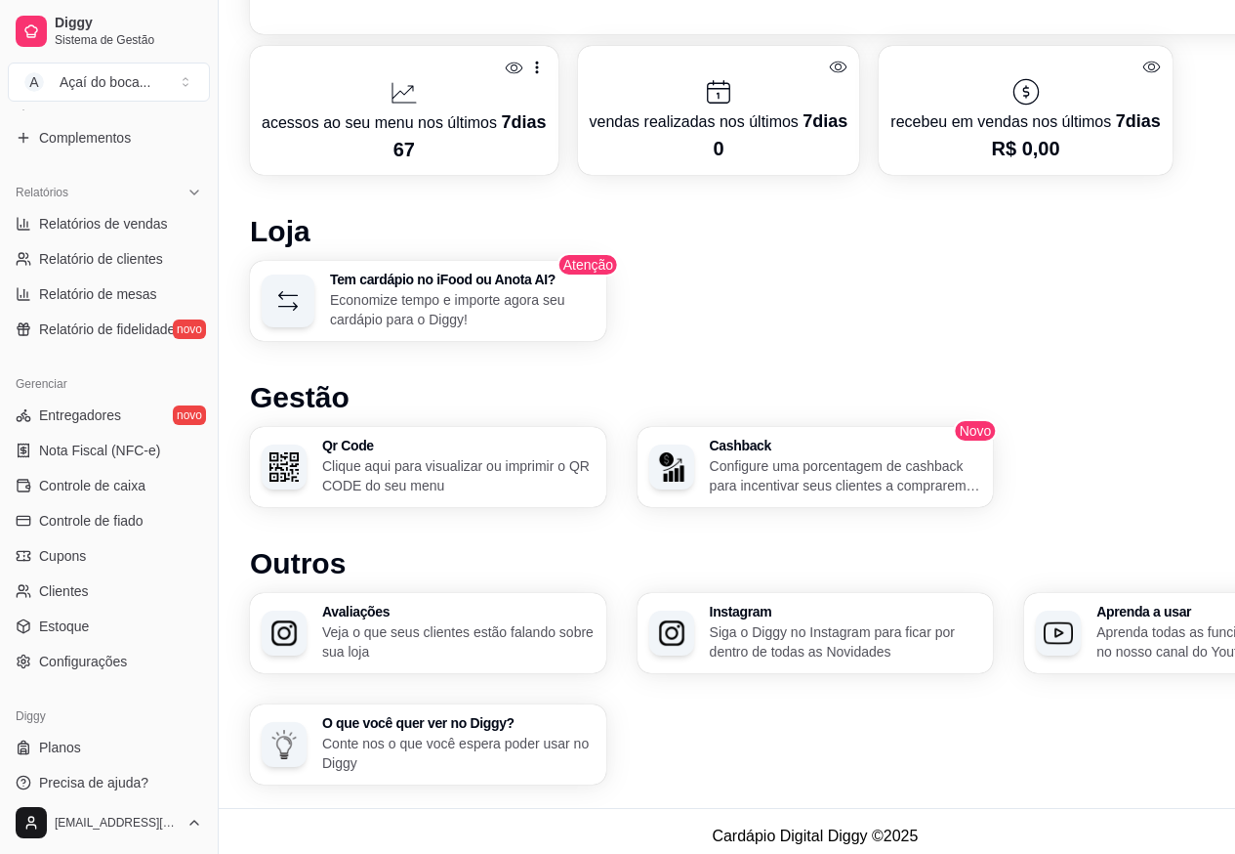
scroll to position [1003, 0]
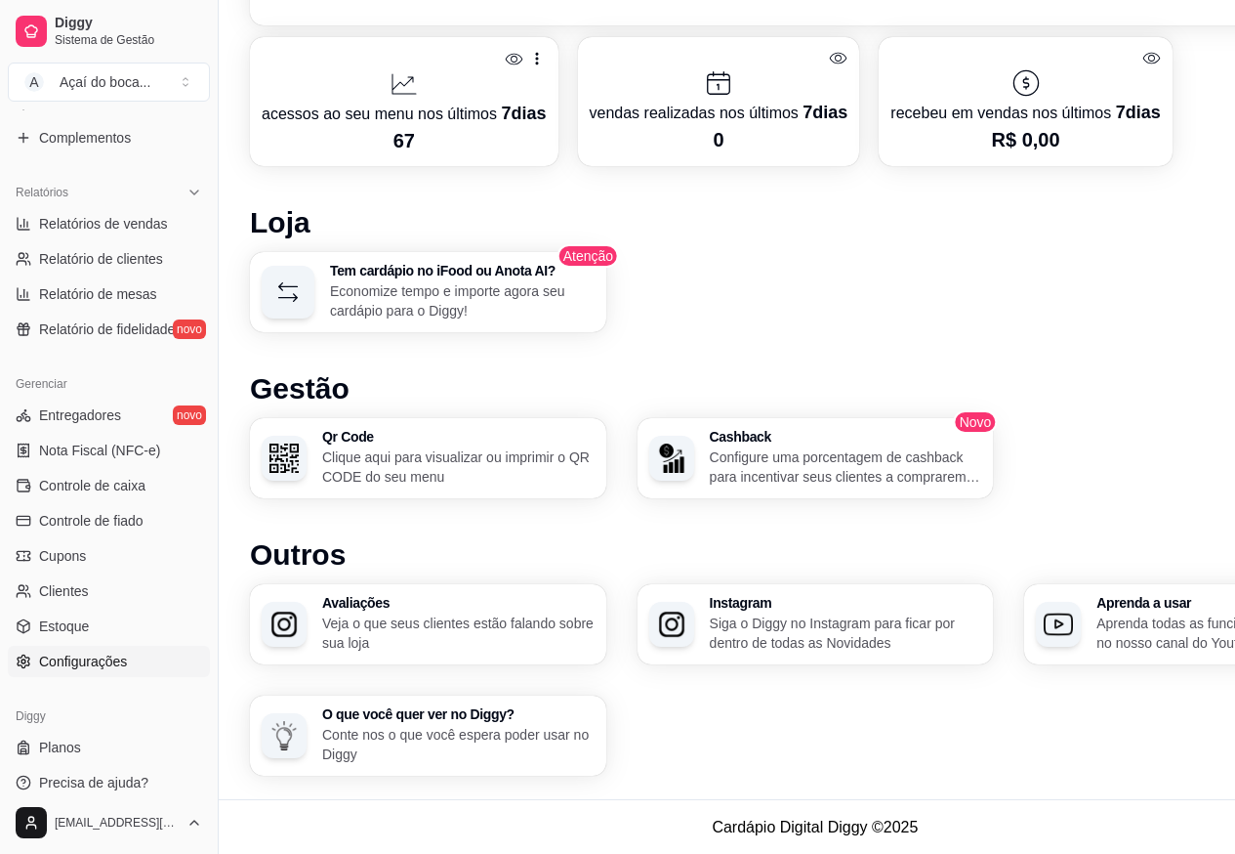
click at [62, 662] on span "Configurações" at bounding box center [83, 661] width 88 height 20
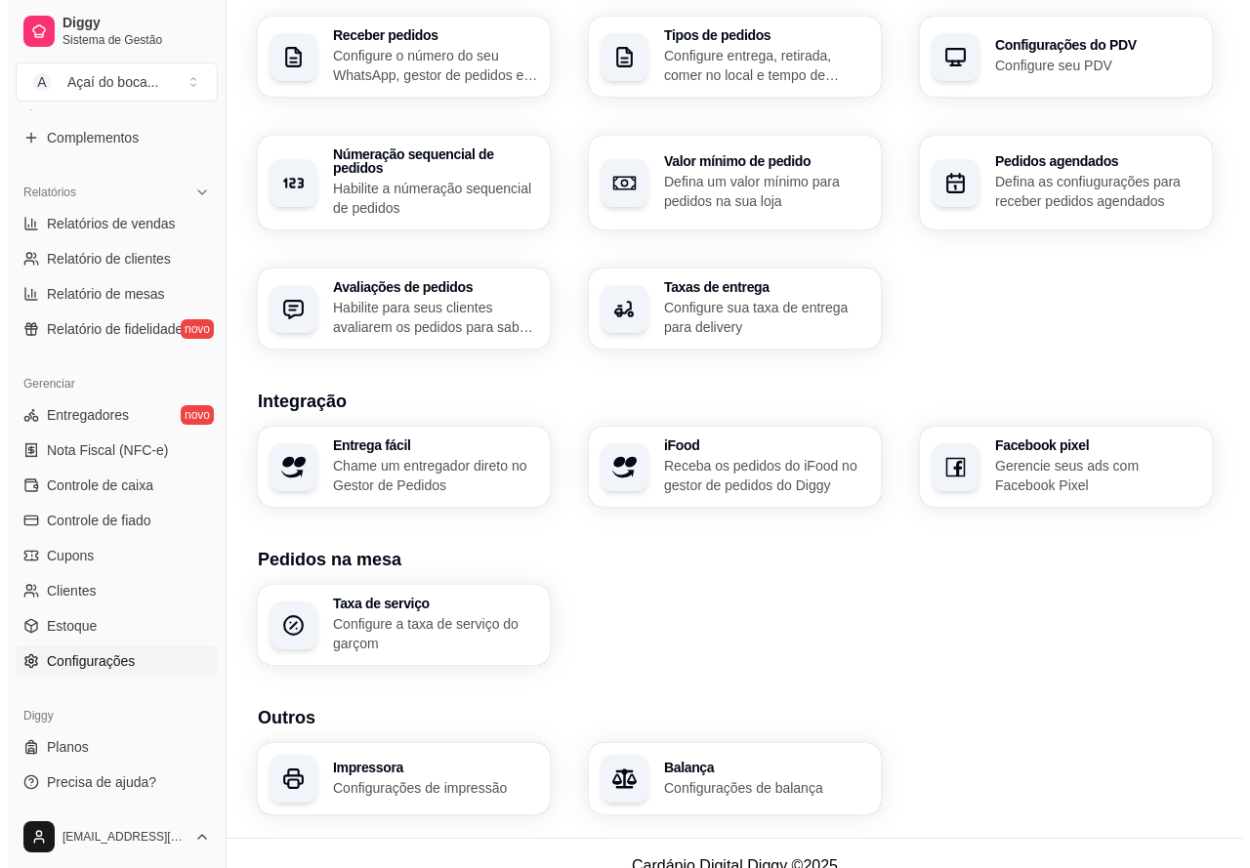
scroll to position [509, 0]
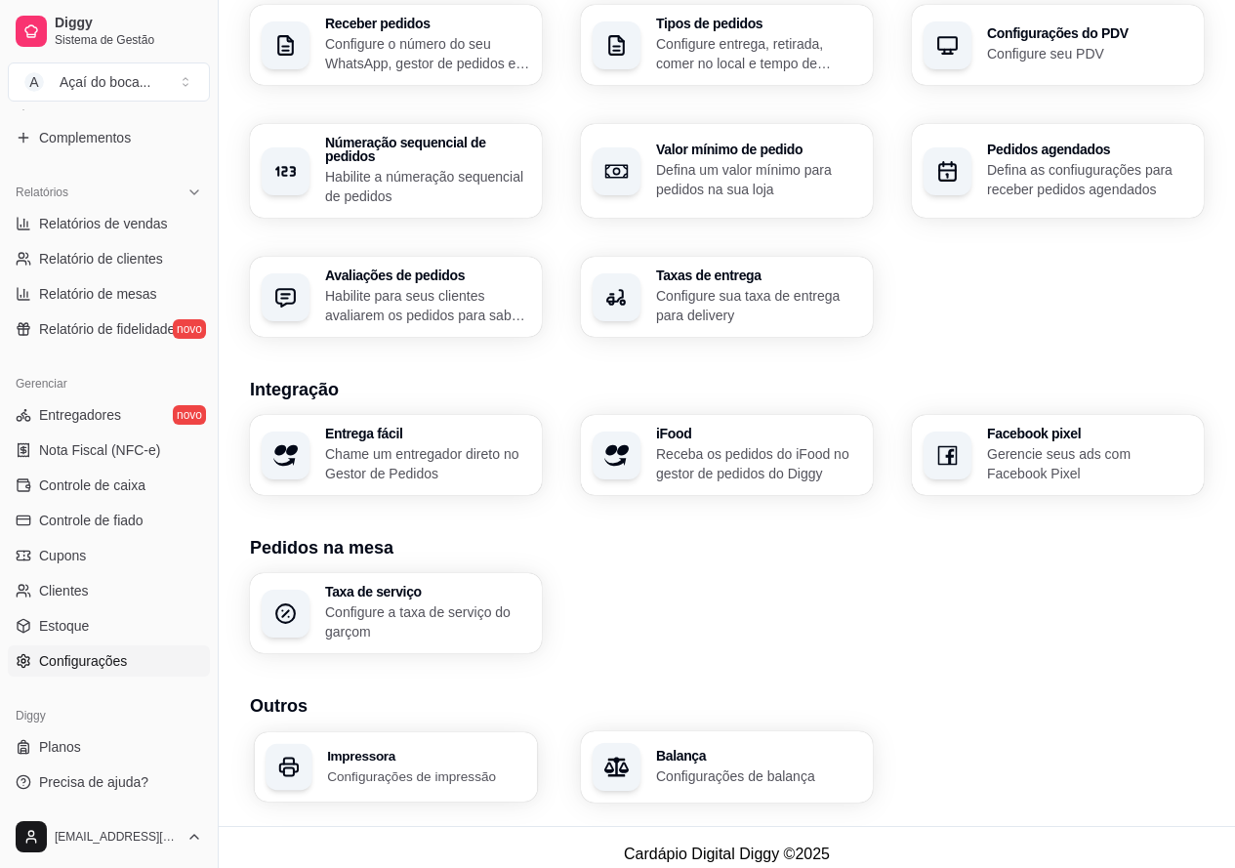
click at [404, 749] on h3 "Impressora" at bounding box center [426, 756] width 199 height 14
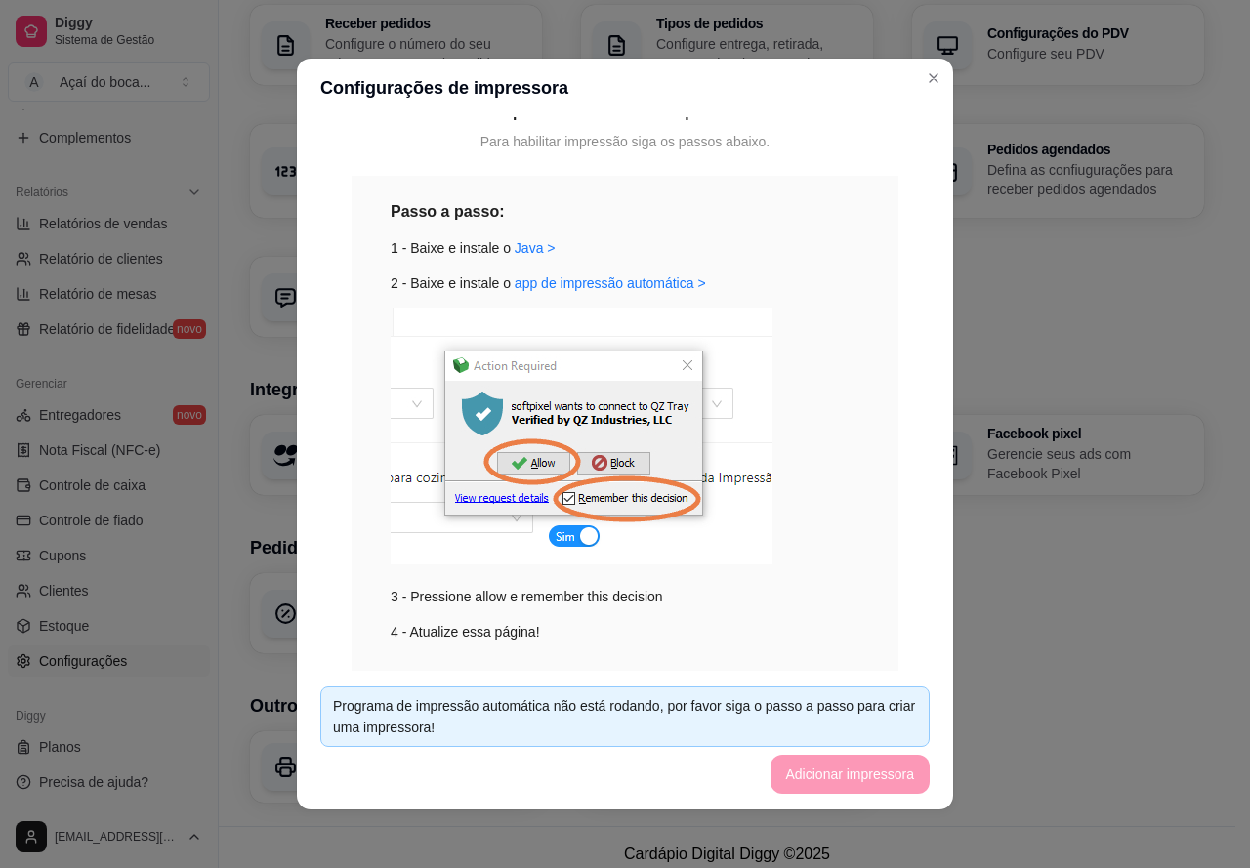
scroll to position [140, 0]
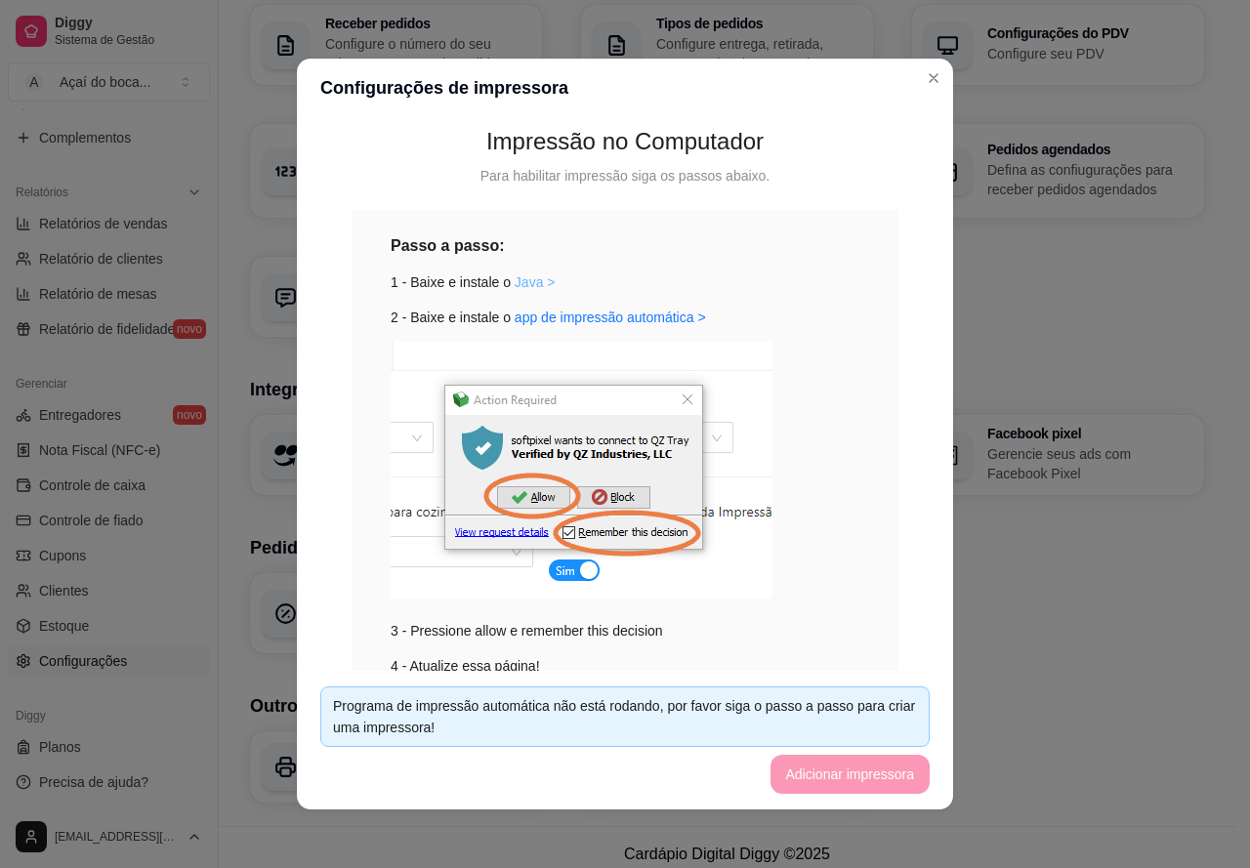
click at [523, 286] on link "Java >" at bounding box center [535, 282] width 41 height 16
click at [550, 321] on link "app de impressão automática >" at bounding box center [610, 318] width 191 height 16
click at [559, 527] on img at bounding box center [582, 470] width 382 height 257
click at [534, 483] on img at bounding box center [582, 470] width 382 height 257
click at [577, 570] on img at bounding box center [582, 470] width 382 height 257
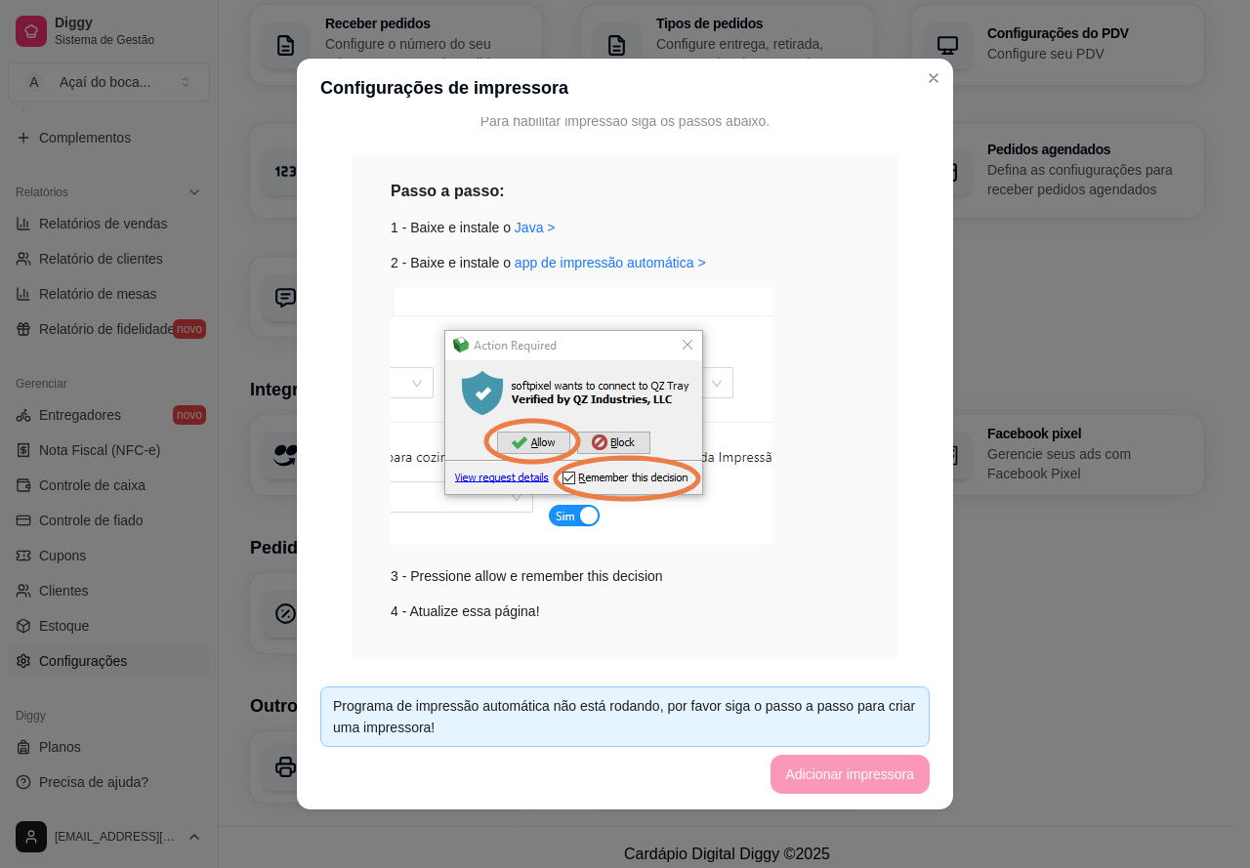
scroll to position [237, 0]
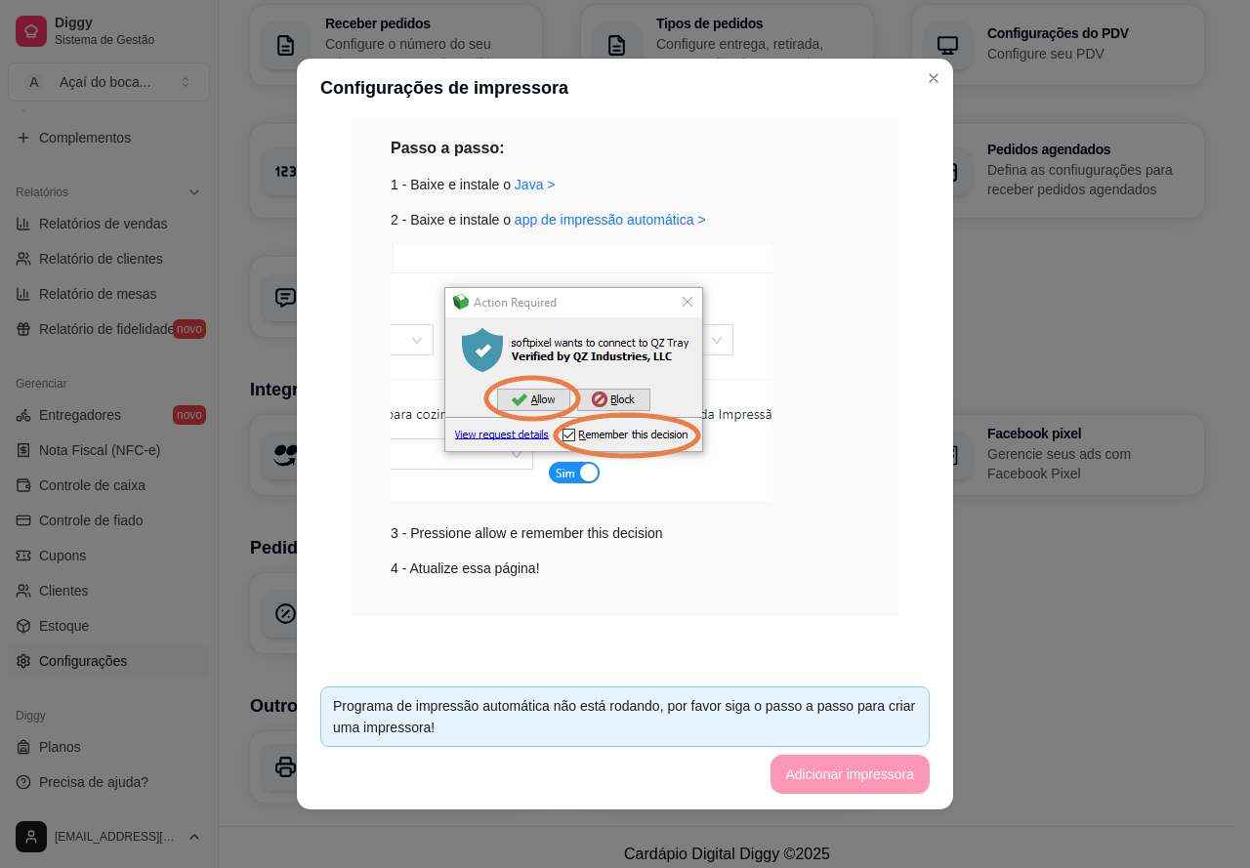
click at [602, 394] on img at bounding box center [582, 372] width 382 height 257
click at [527, 404] on img at bounding box center [582, 372] width 382 height 257
click at [565, 437] on img at bounding box center [582, 372] width 382 height 257
click at [517, 438] on img at bounding box center [582, 372] width 382 height 257
click at [683, 303] on img at bounding box center [582, 372] width 382 height 257
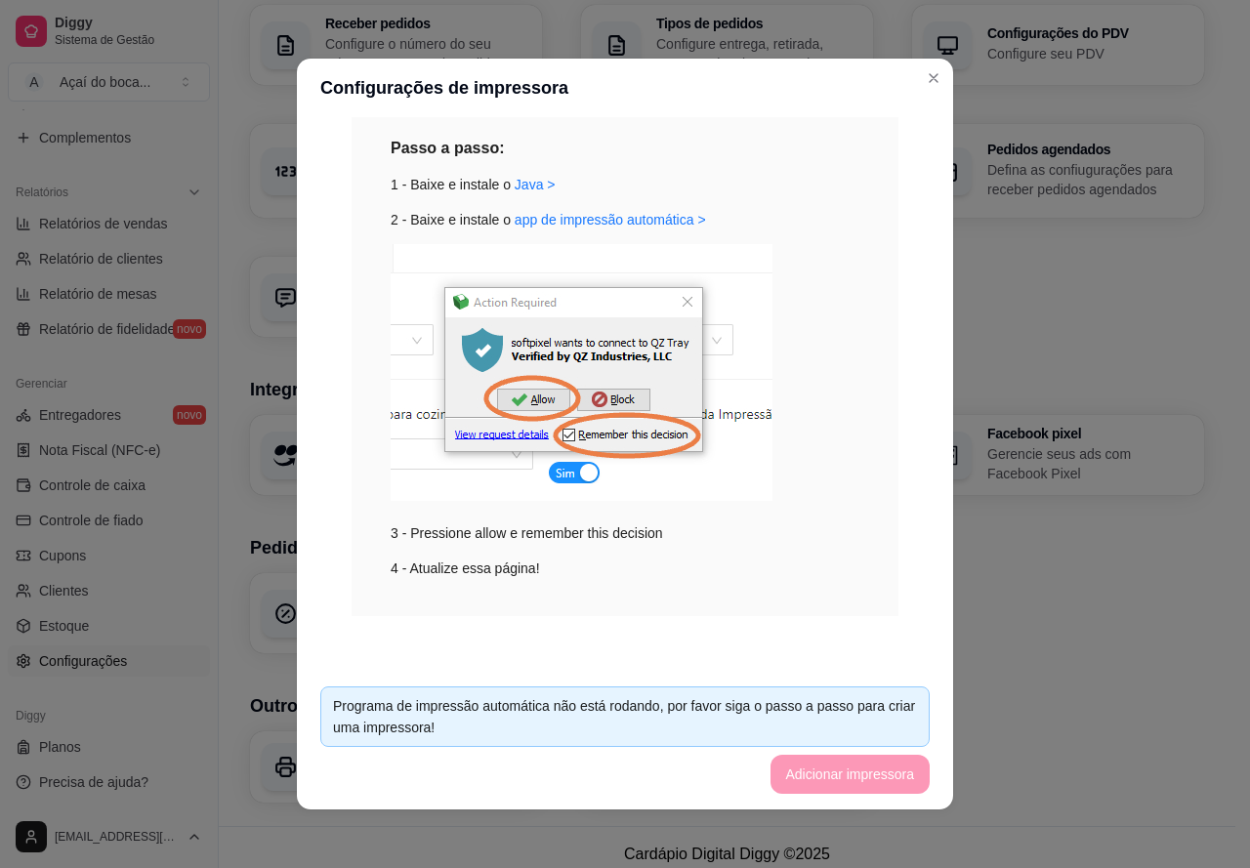
scroll to position [4, 0]
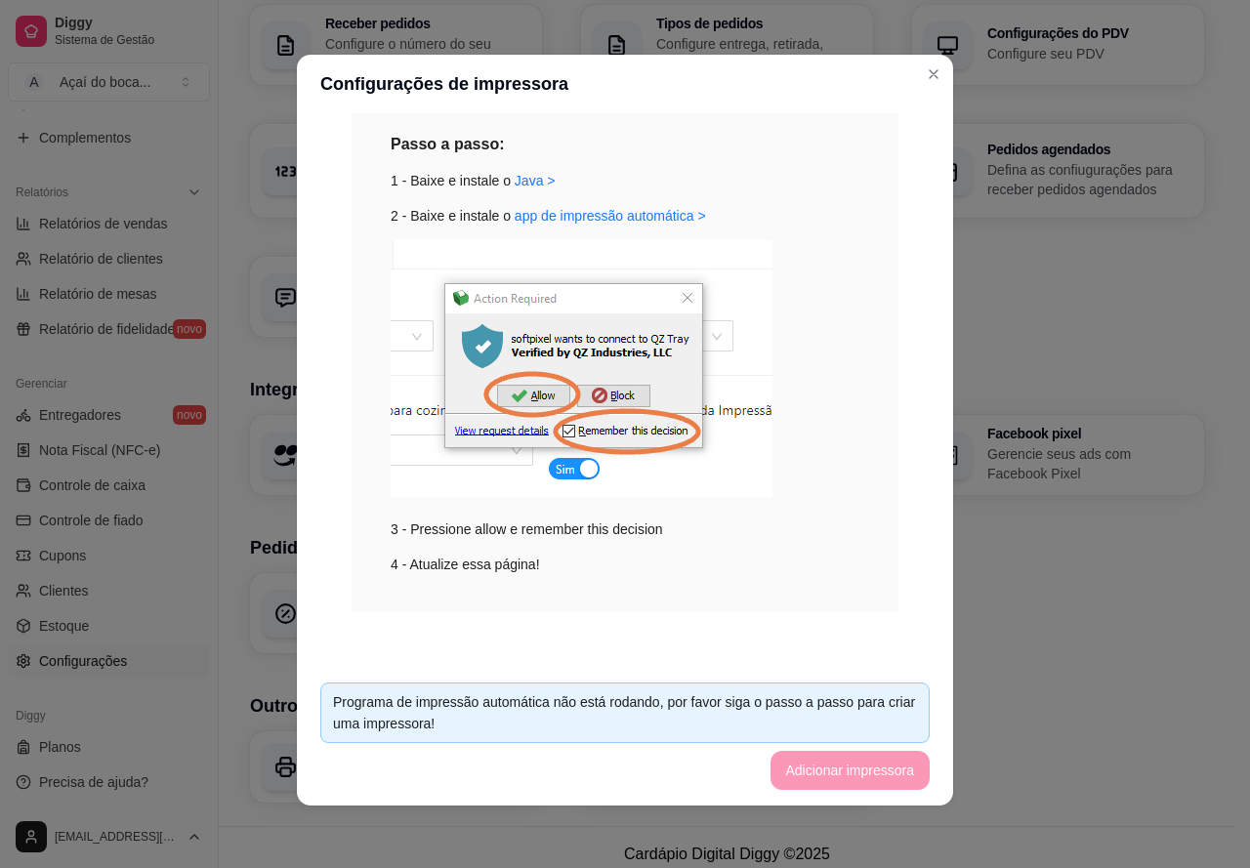
click at [779, 771] on footer "Programa de impressão automática não está rodando, por favor siga o passo a pas…" at bounding box center [625, 736] width 656 height 139
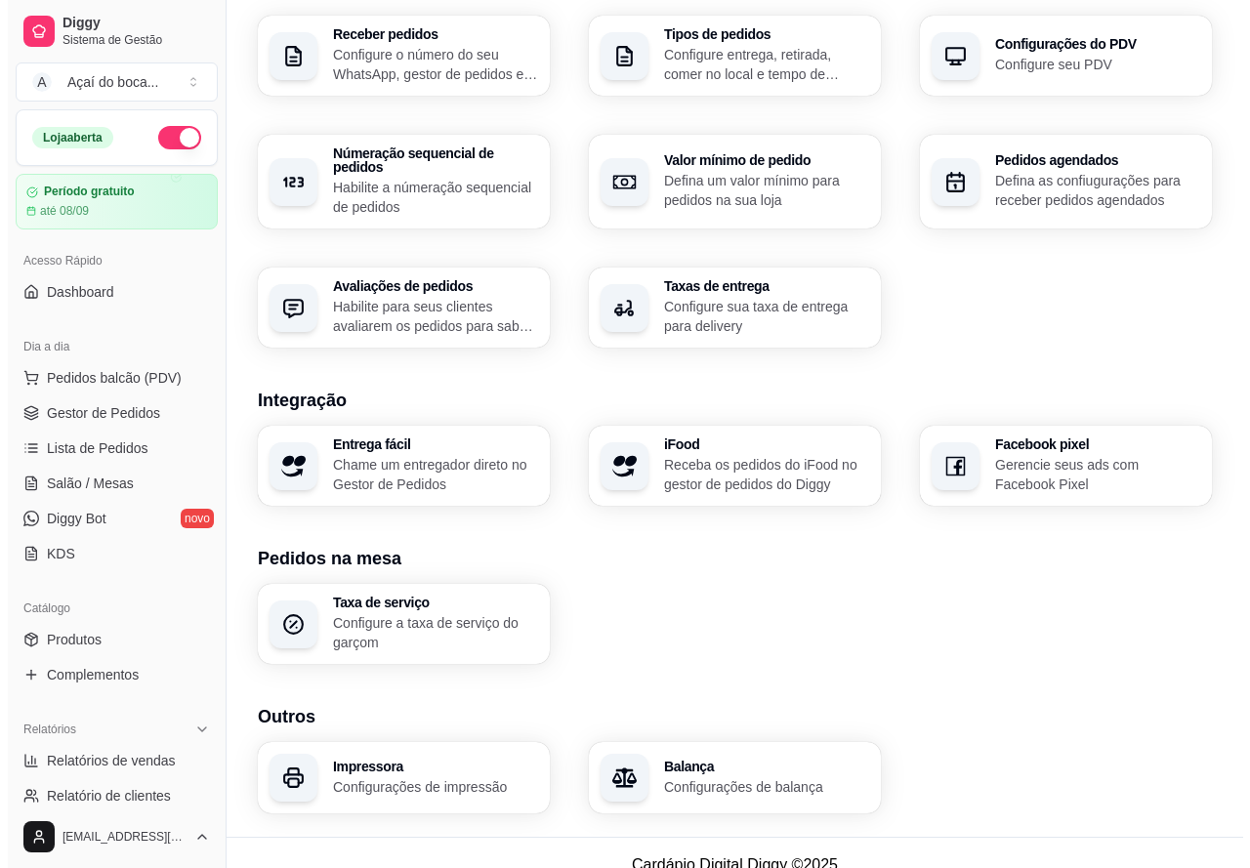
scroll to position [509, 0]
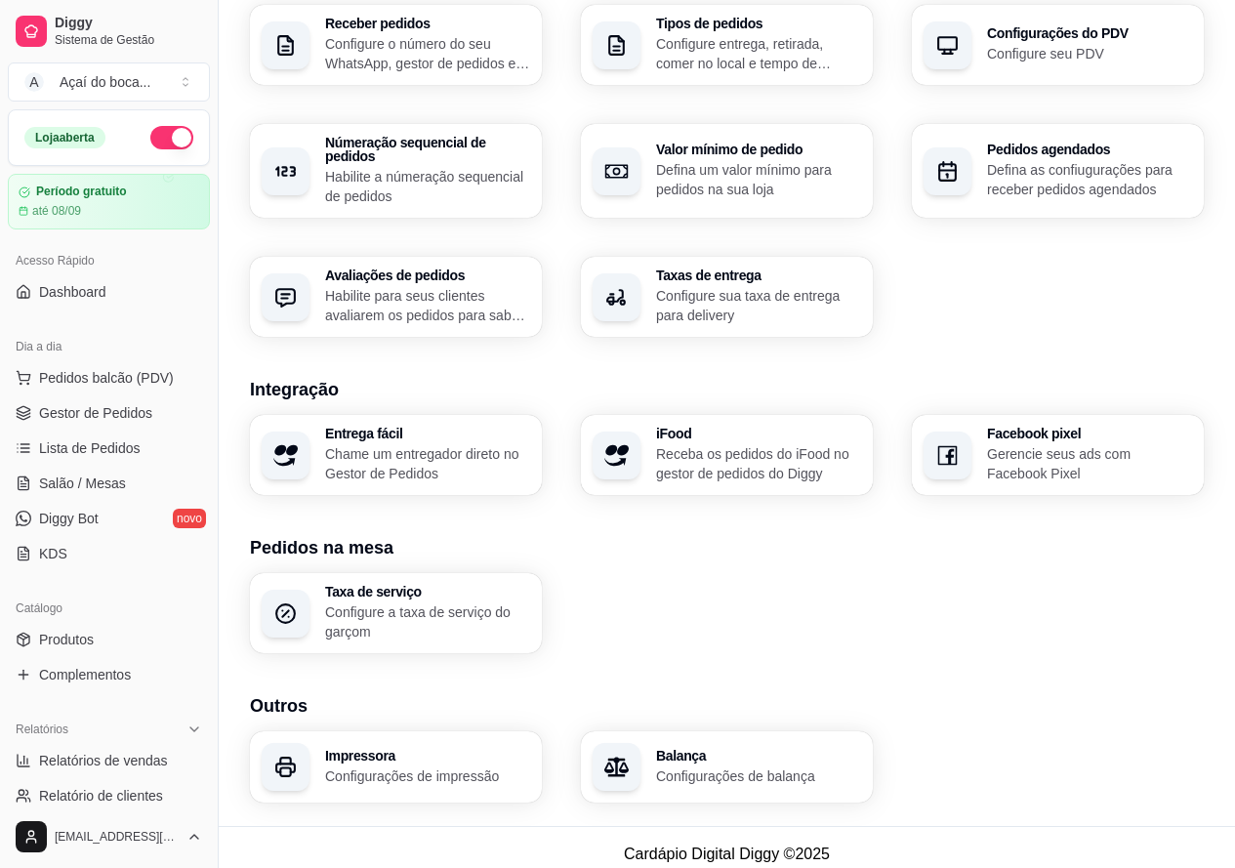
click at [405, 749] on h3 "Impressora" at bounding box center [427, 756] width 205 height 14
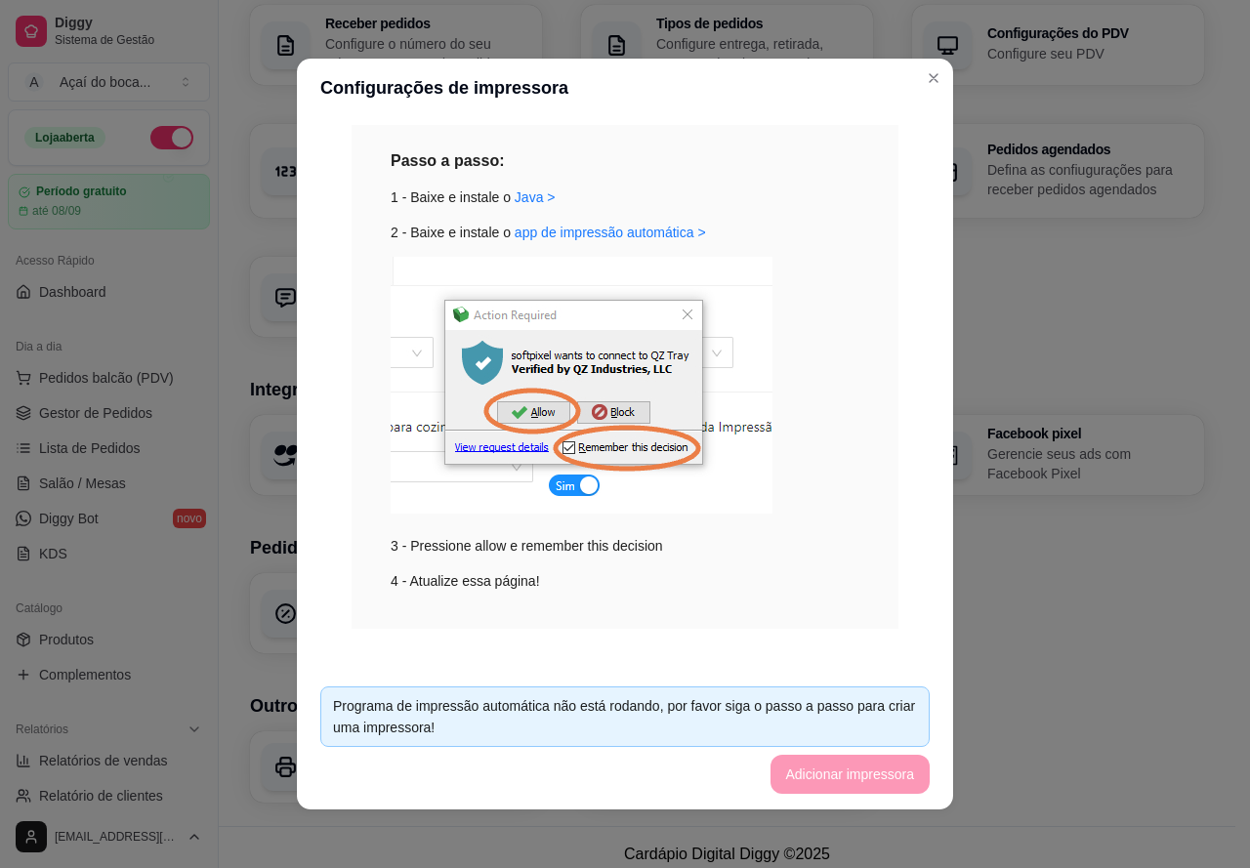
scroll to position [237, 0]
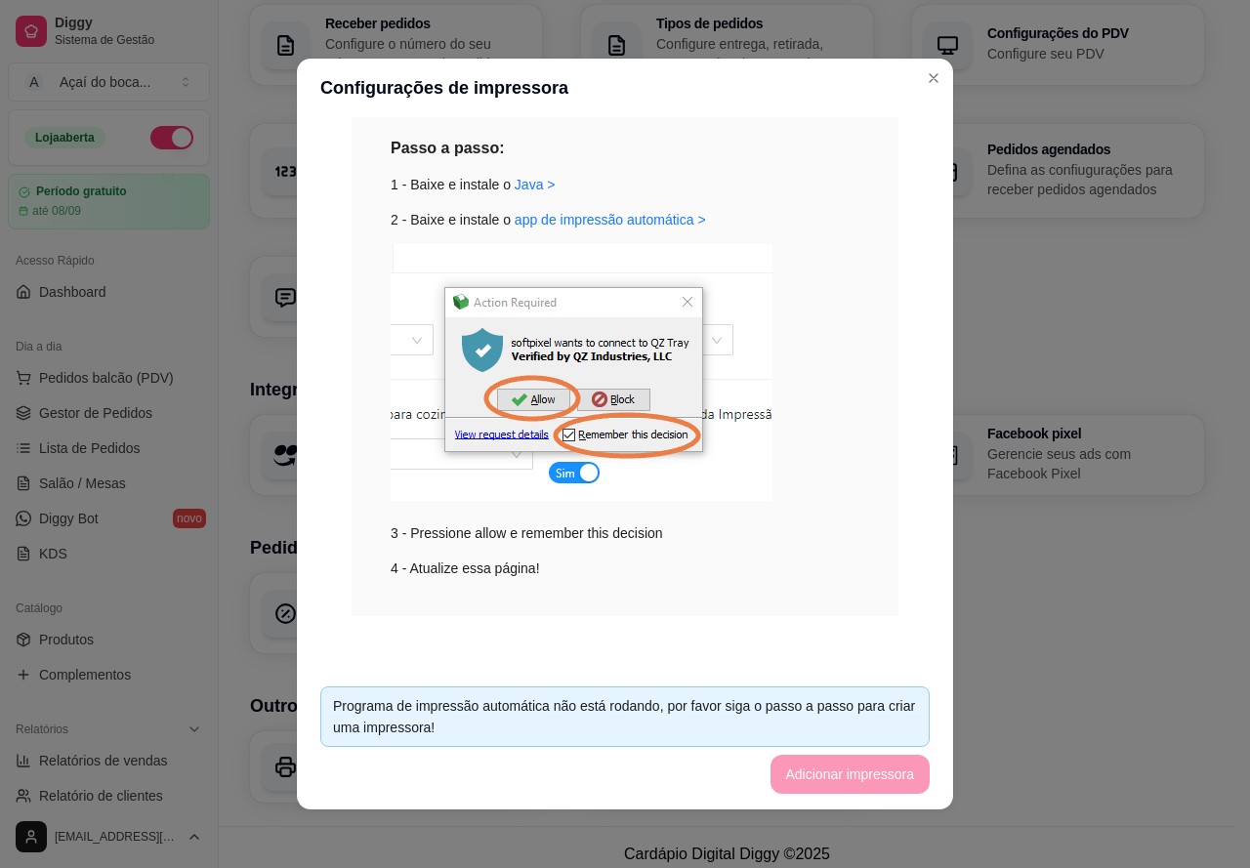
click at [553, 726] on div "Programa de impressão automática não está rodando, por favor siga o passo a pas…" at bounding box center [625, 716] width 584 height 43
click at [583, 375] on img at bounding box center [582, 372] width 382 height 257
click at [575, 437] on img at bounding box center [582, 372] width 382 height 257
click at [517, 374] on img at bounding box center [582, 372] width 382 height 257
click at [556, 486] on img at bounding box center [582, 372] width 382 height 257
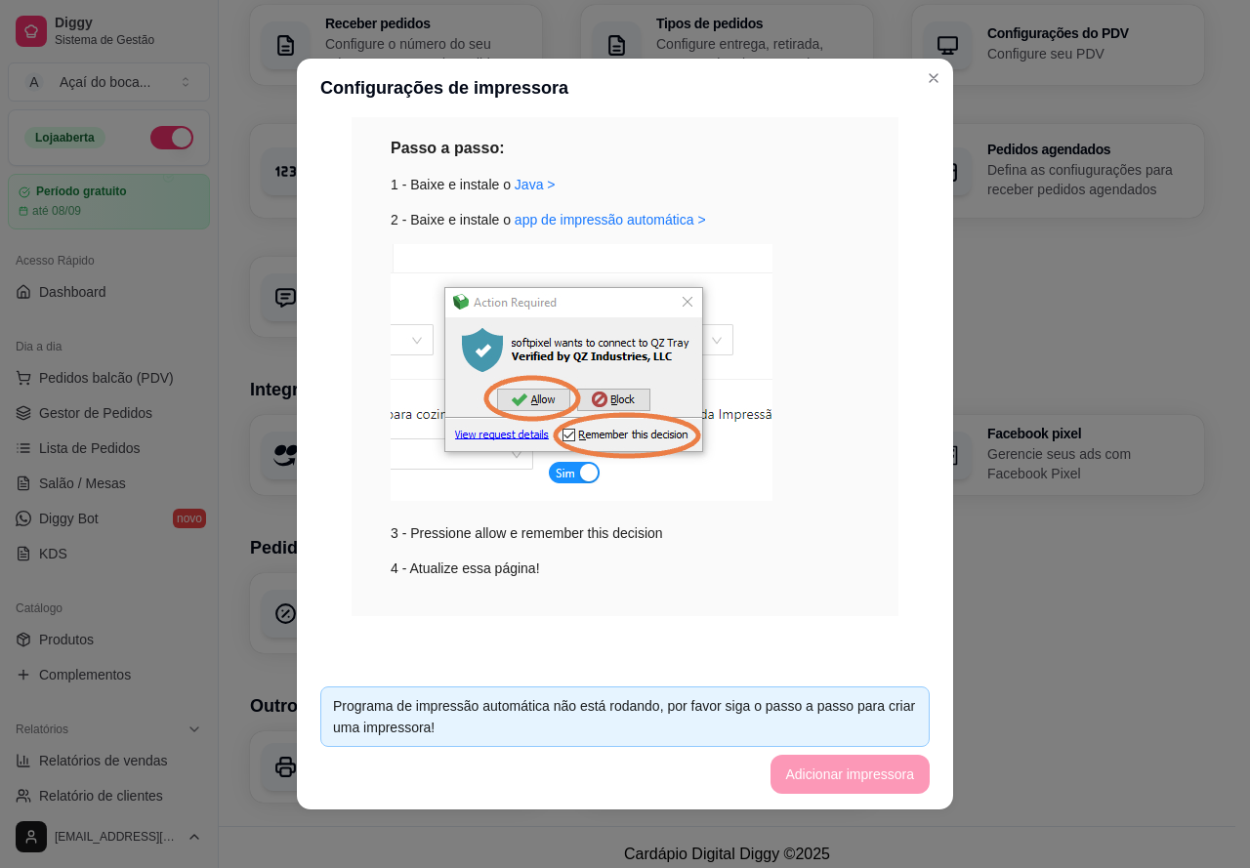
click at [642, 348] on img at bounding box center [582, 372] width 382 height 257
click at [677, 298] on img at bounding box center [582, 372] width 382 height 257
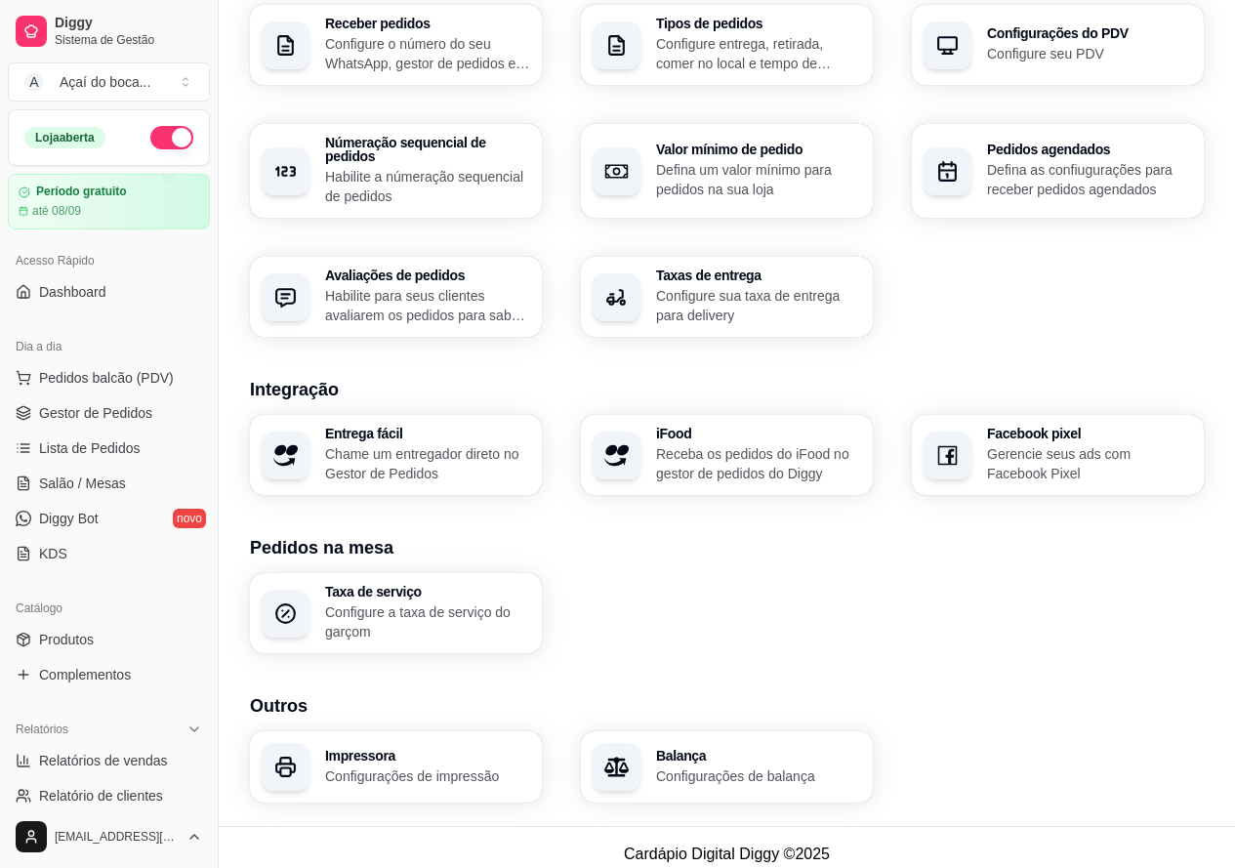
click at [382, 767] on p "Configurações de impressão" at bounding box center [427, 777] width 205 height 20
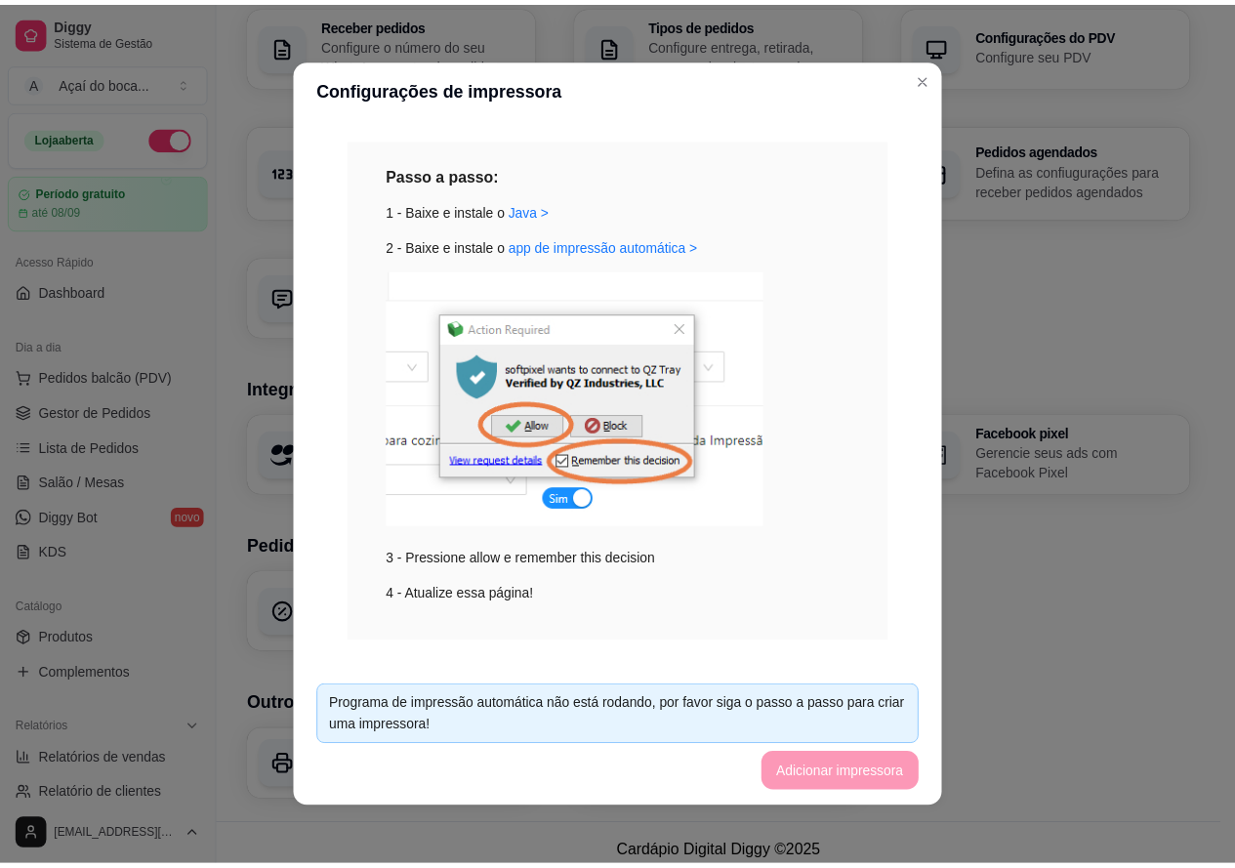
scroll to position [237, 0]
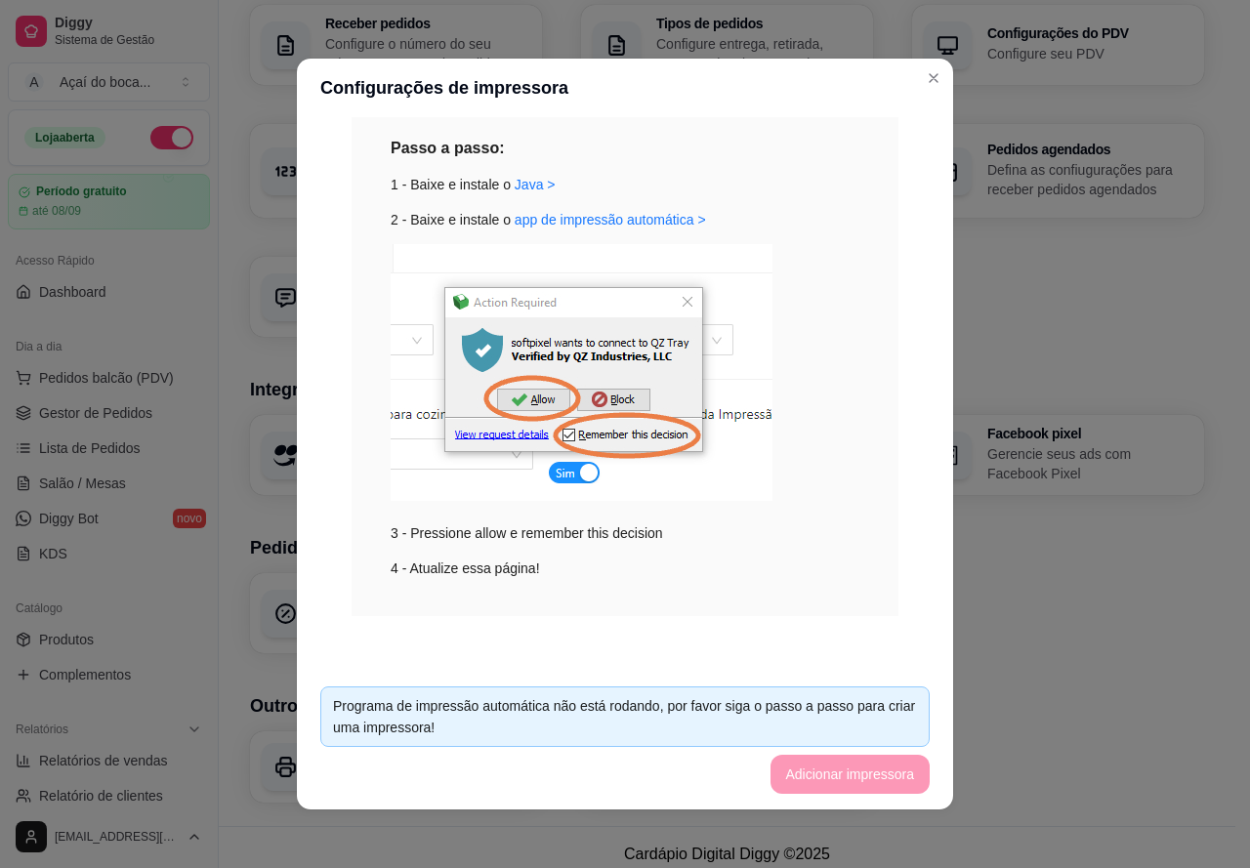
click at [493, 662] on div "Impressão no Computador Para habilitar impressão siga os passos abaixo. Passo a…" at bounding box center [624, 275] width 609 height 775
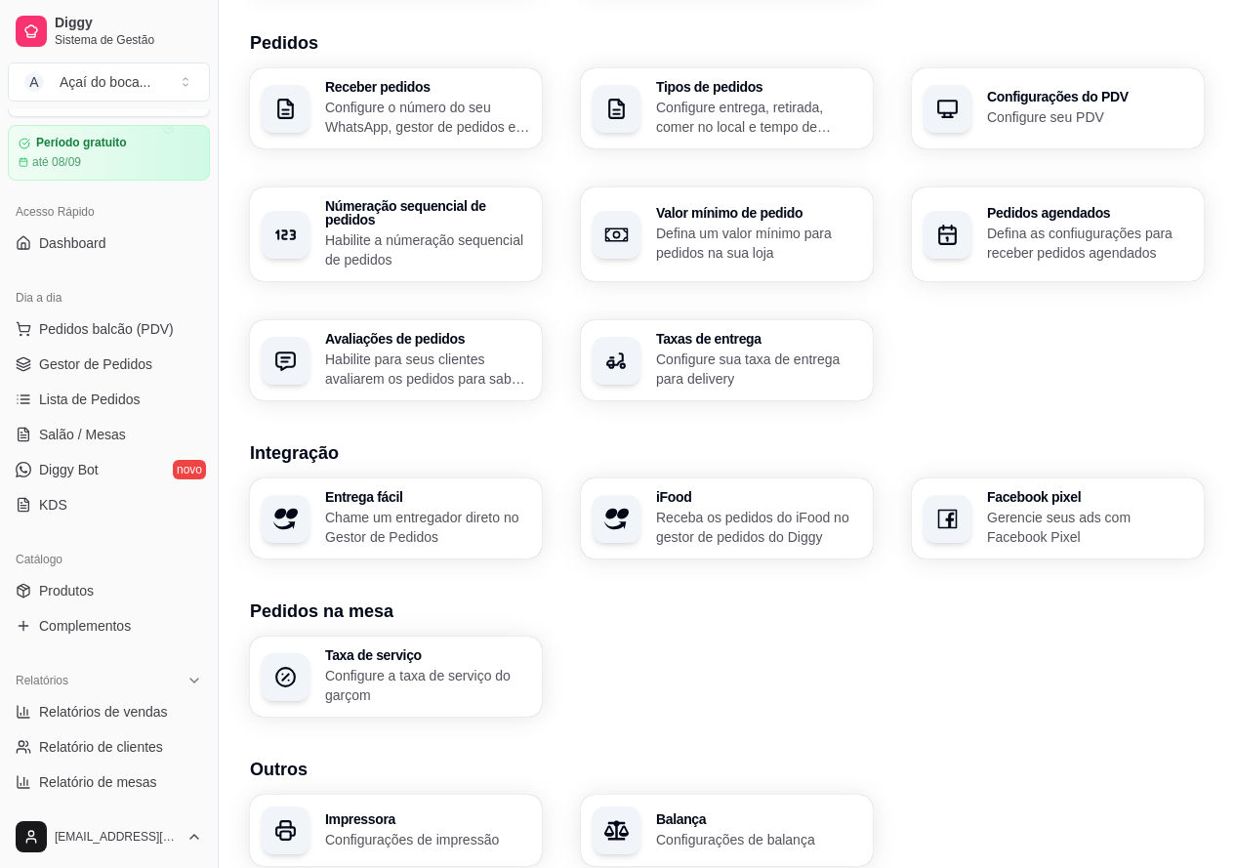
scroll to position [411, 0]
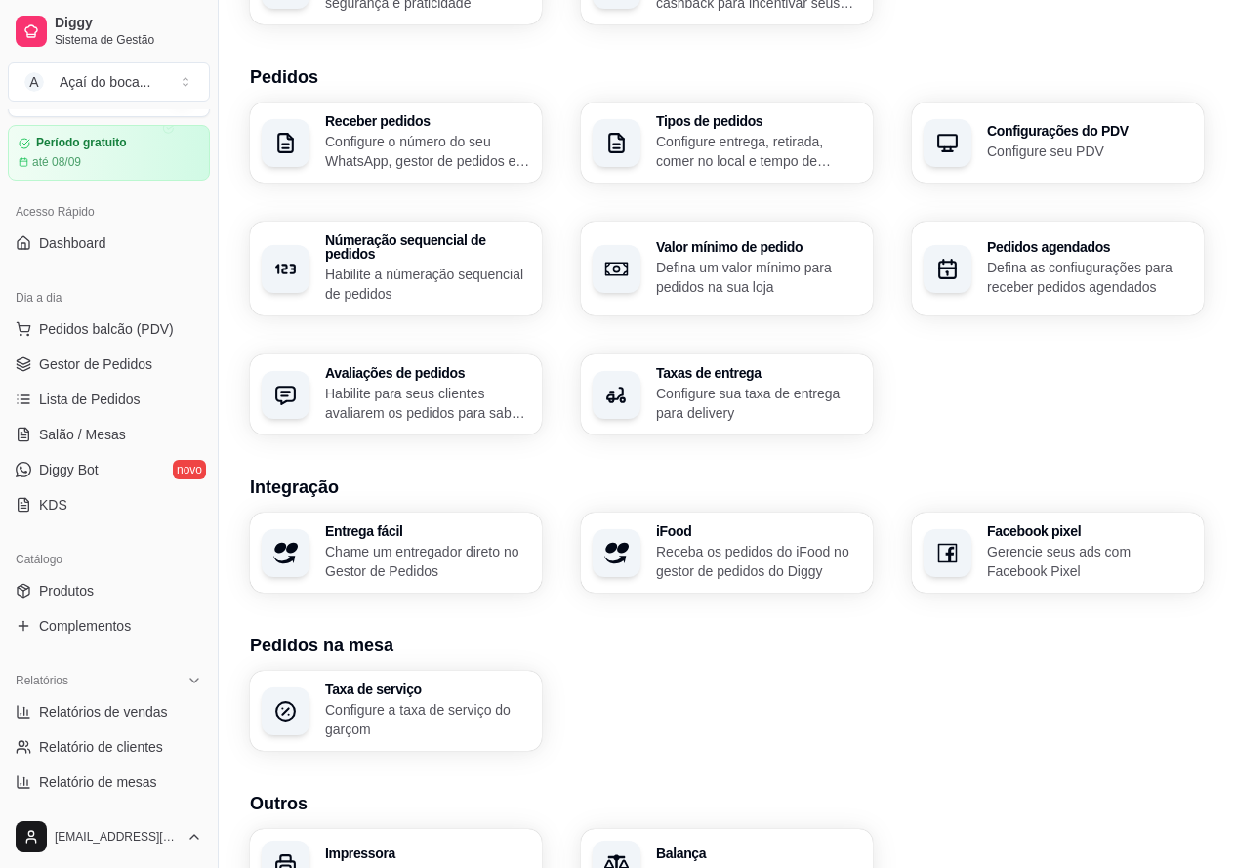
click at [607, 705] on div "Taxa de serviço Configure a taxa de serviço do garçom" at bounding box center [727, 711] width 954 height 80
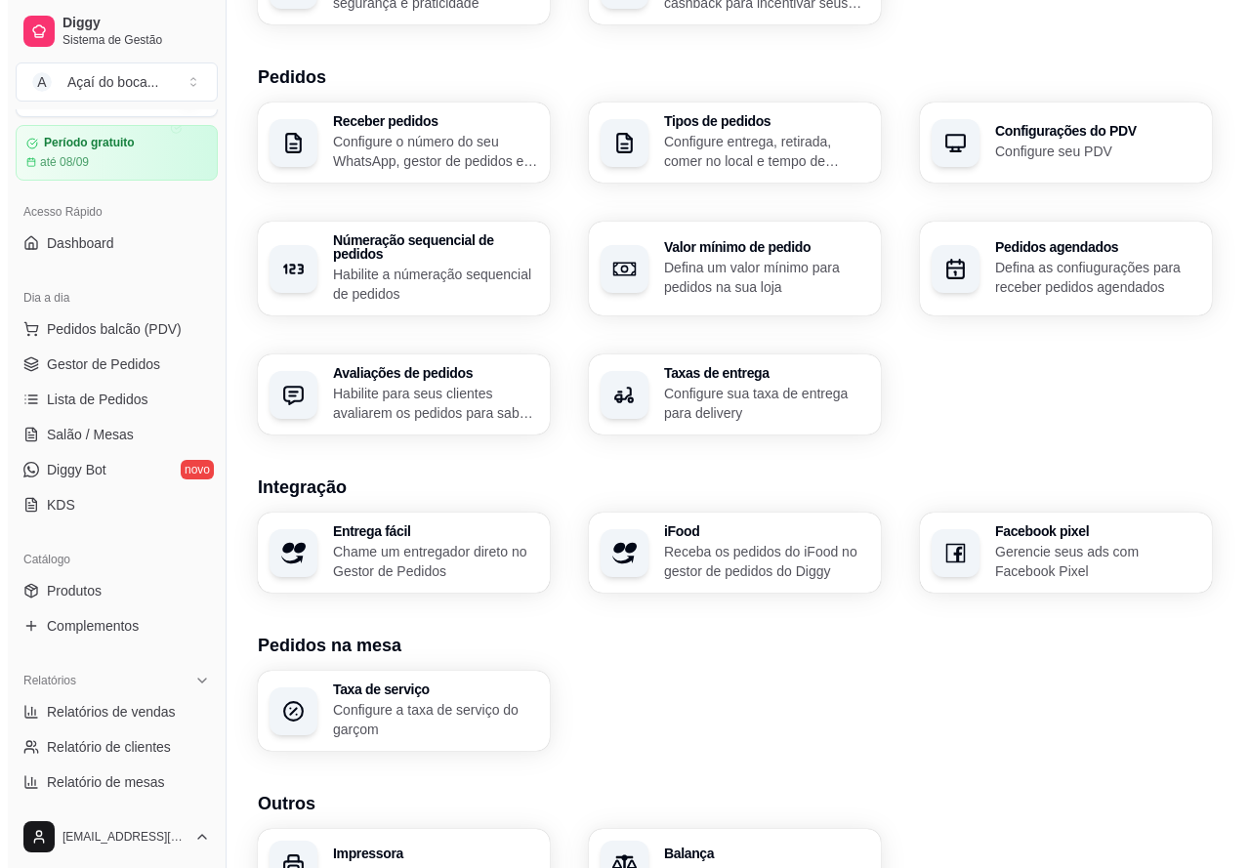
scroll to position [509, 0]
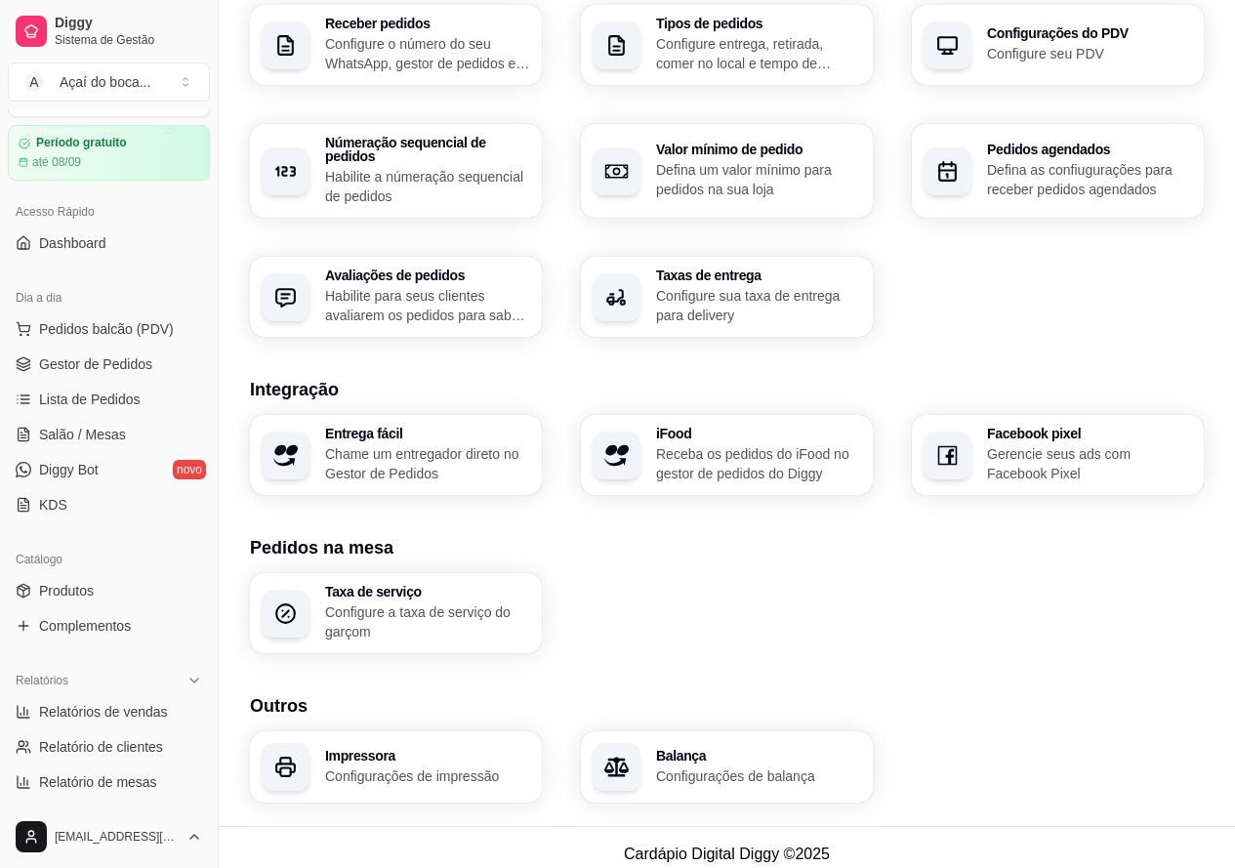
click at [404, 769] on p "Configurações de impressão" at bounding box center [427, 777] width 205 height 20
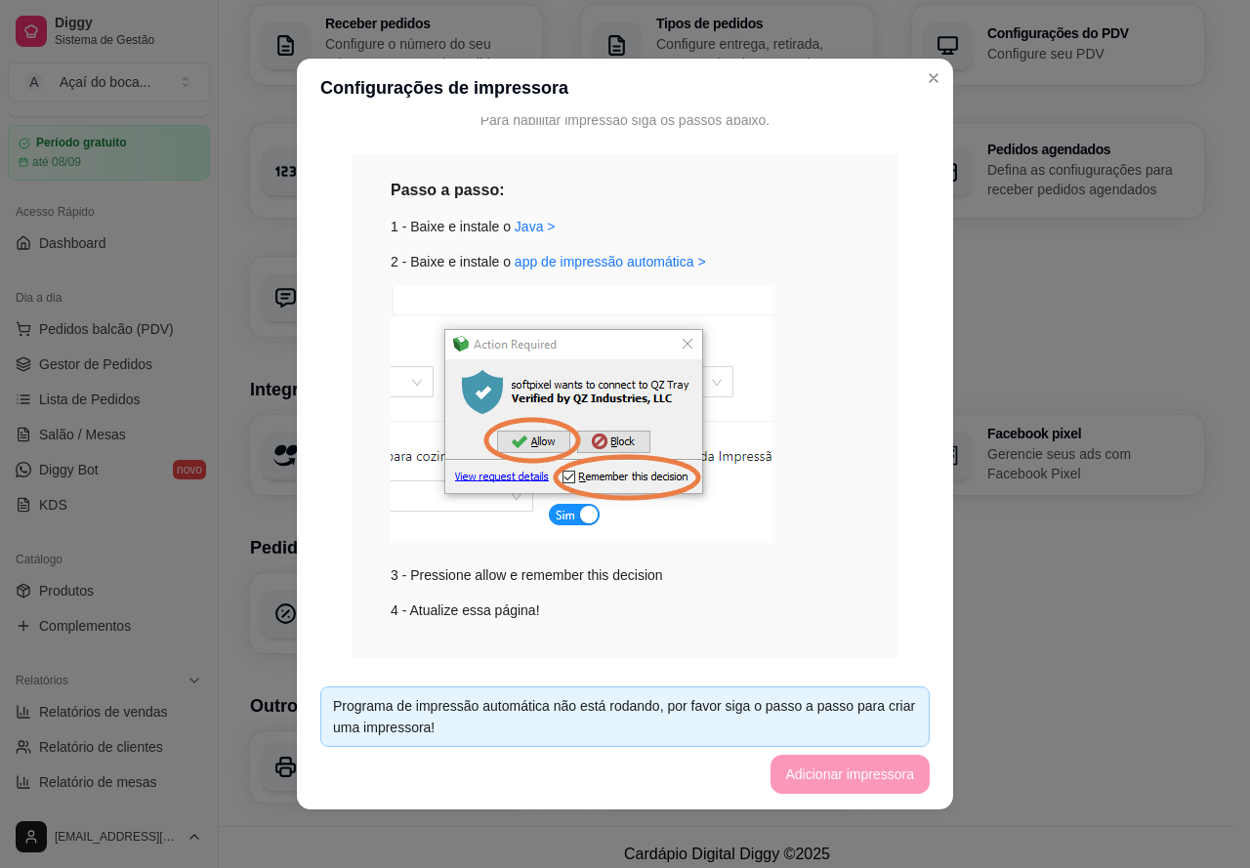
scroll to position [237, 0]
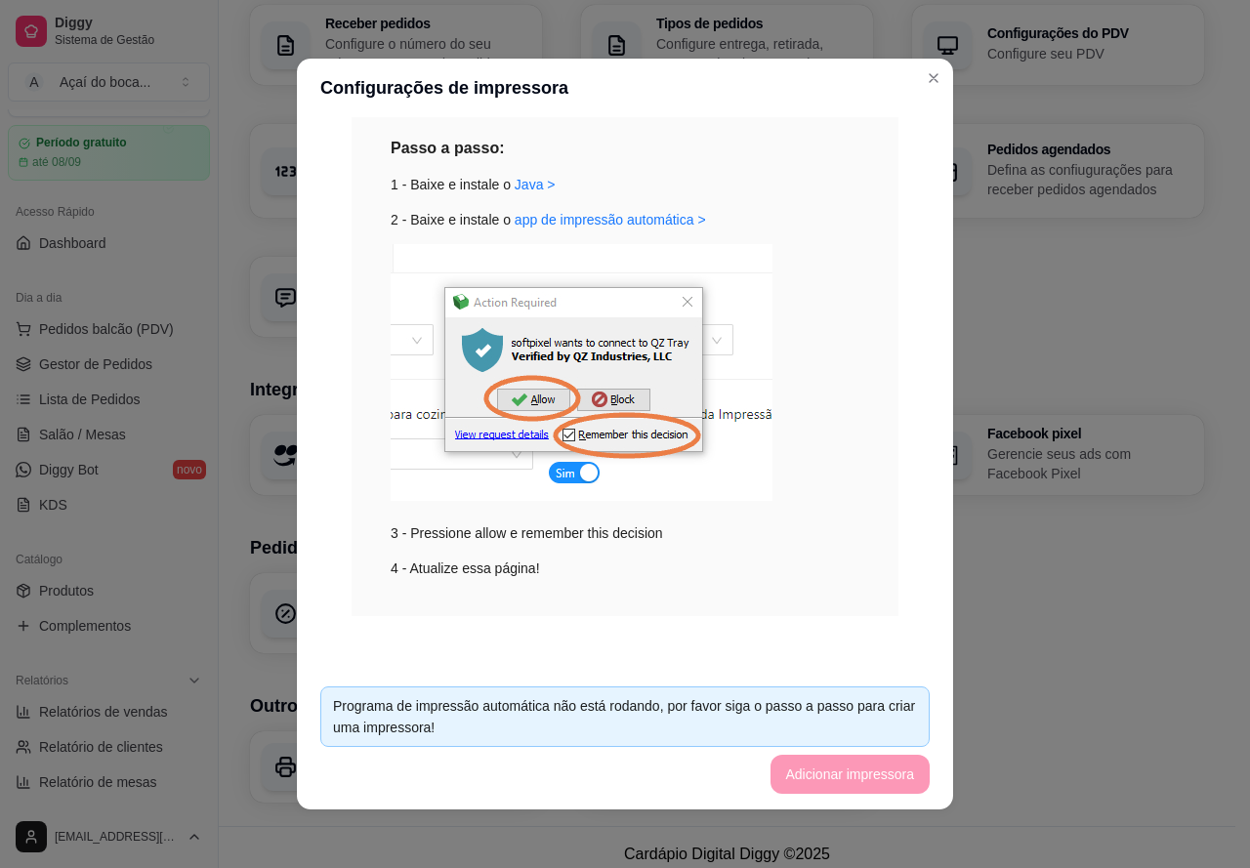
click at [569, 471] on img at bounding box center [582, 372] width 382 height 257
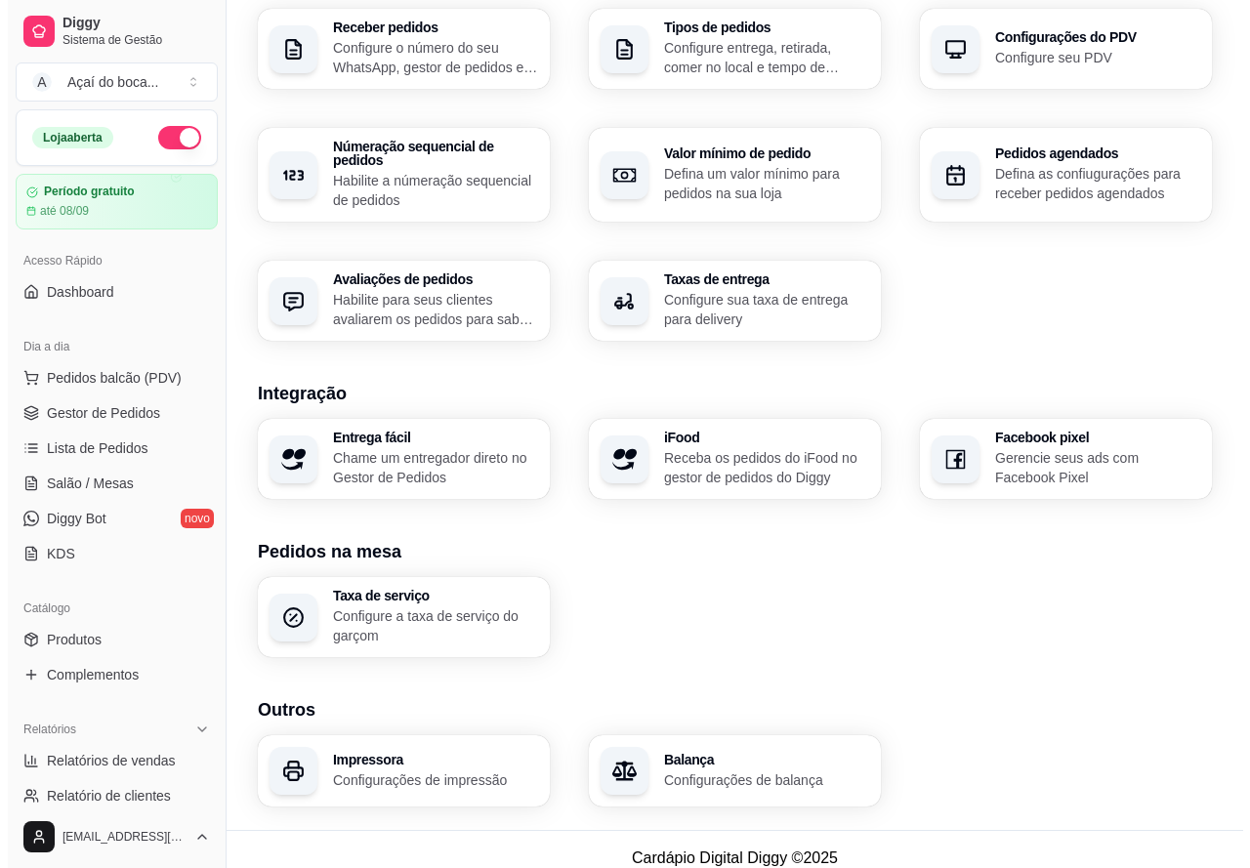
scroll to position [509, 0]
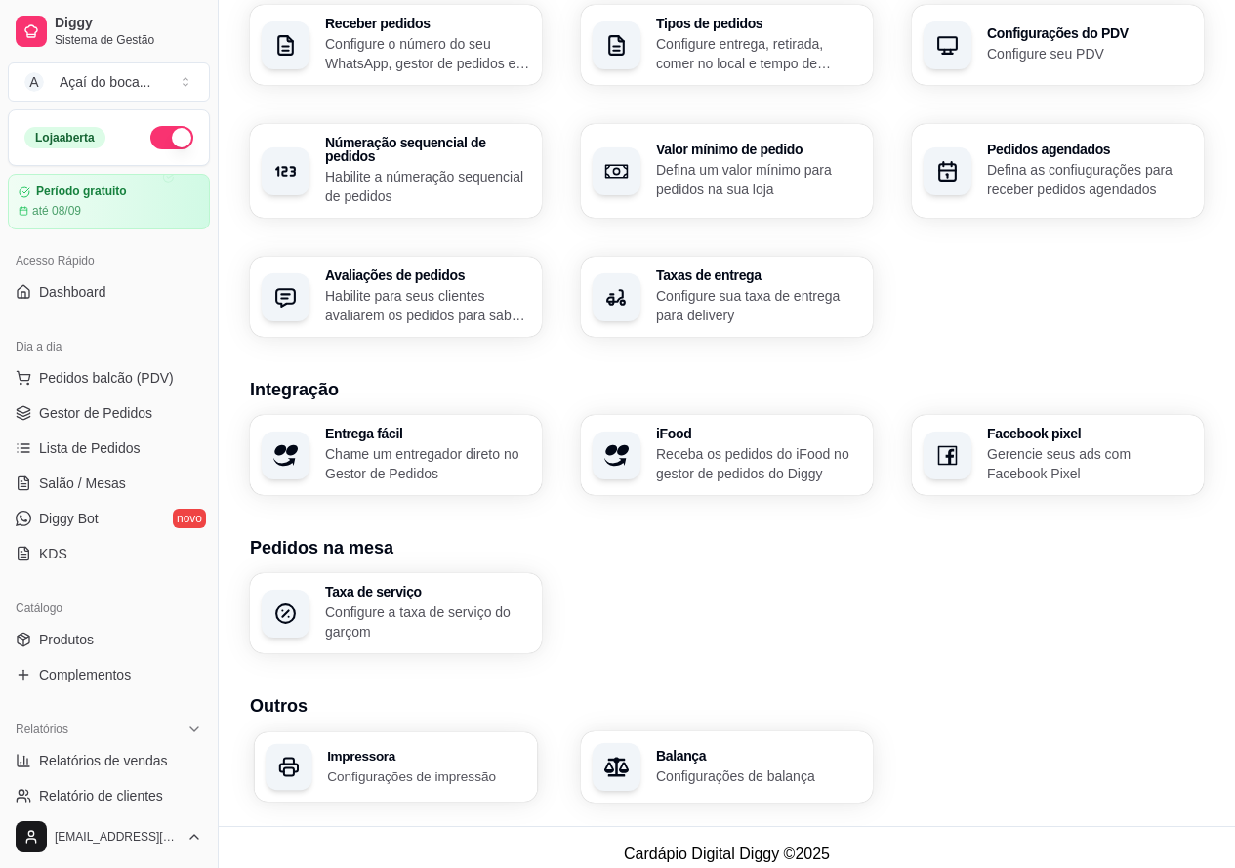
click at [388, 732] on div "Impressora Configurações de impressão" at bounding box center [395, 766] width 283 height 69
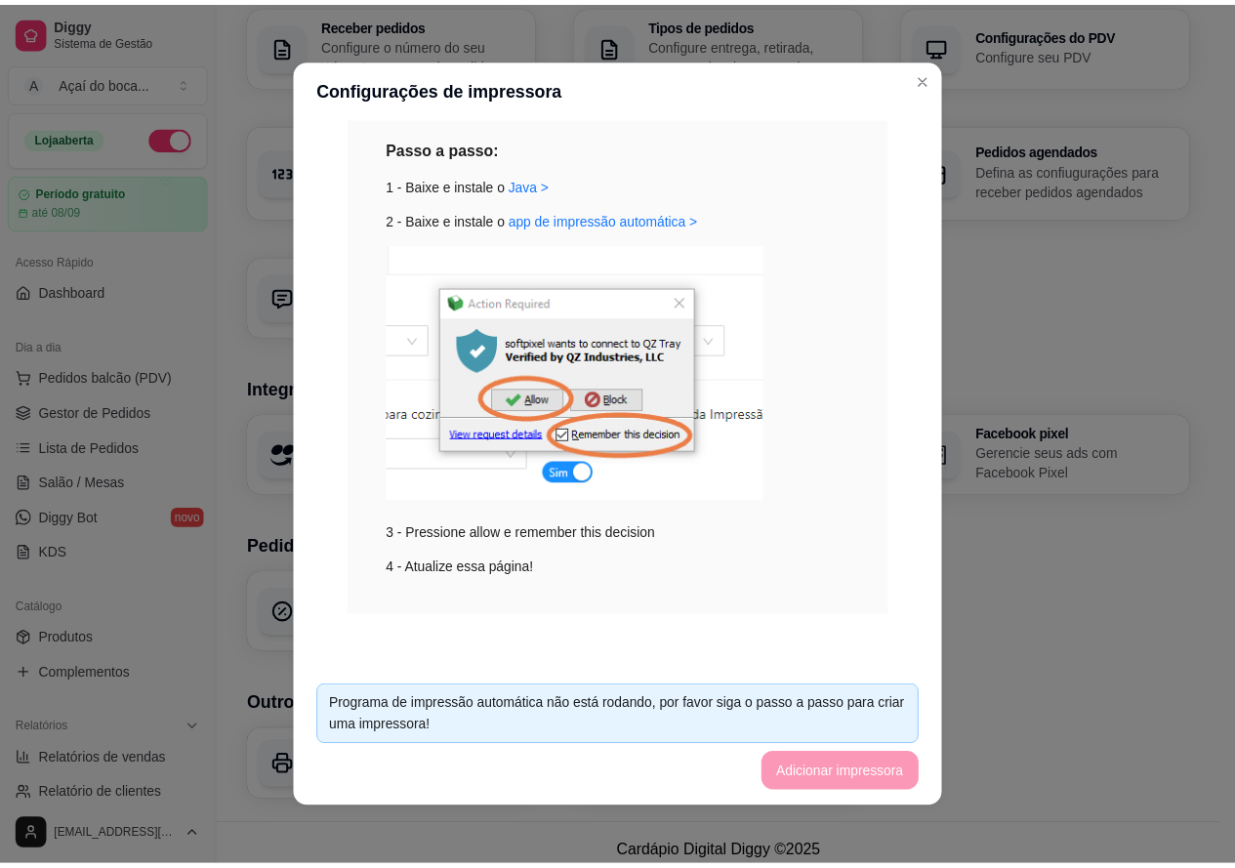
scroll to position [4, 0]
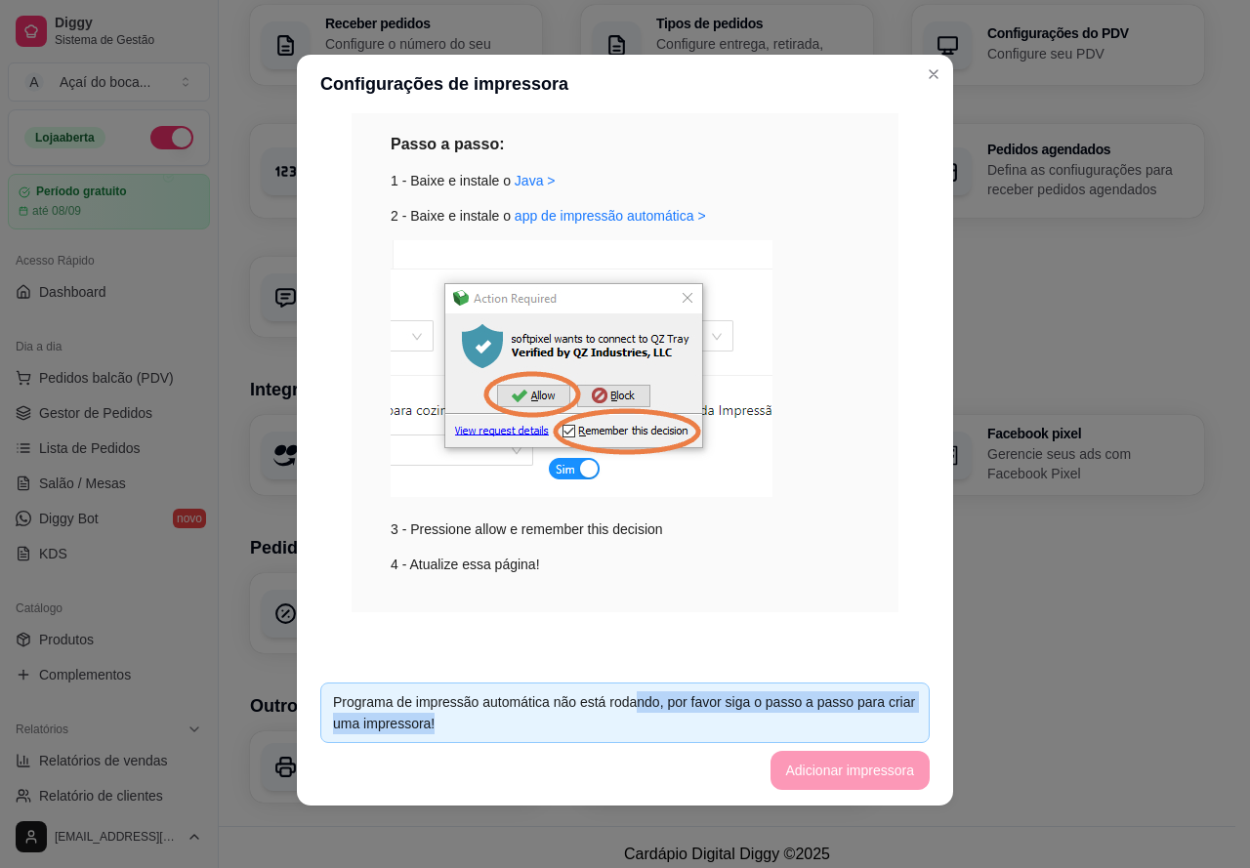
click at [633, 714] on div "Programa de impressão automática não está rodando, por favor siga o passo a pas…" at bounding box center [625, 712] width 584 height 43
click at [625, 729] on div "Programa de impressão automática não está rodando, por favor siga o passo a pas…" at bounding box center [625, 712] width 584 height 43
click at [598, 613] on div "Impressão no Computador Para habilitar impressão siga os passos abaixo. Passo a…" at bounding box center [624, 271] width 609 height 775
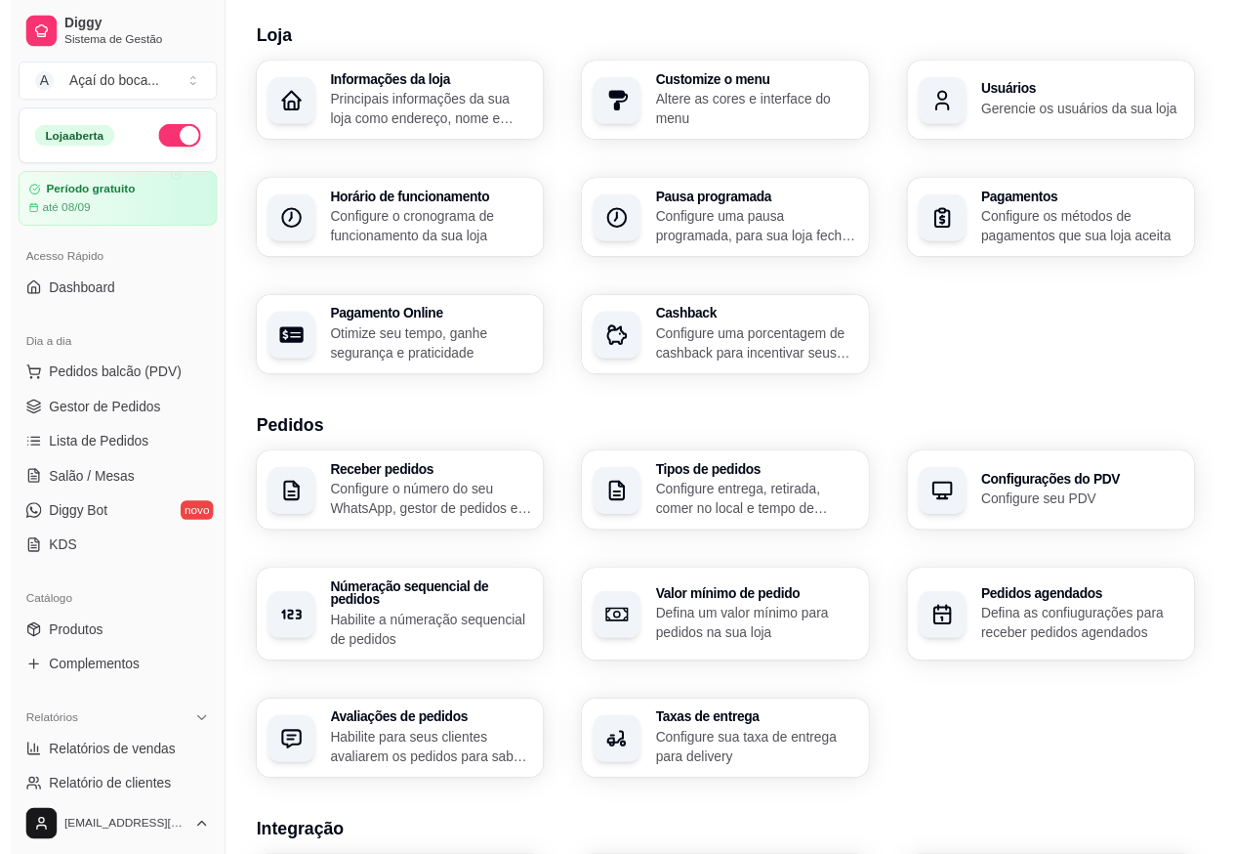
scroll to position [0, 0]
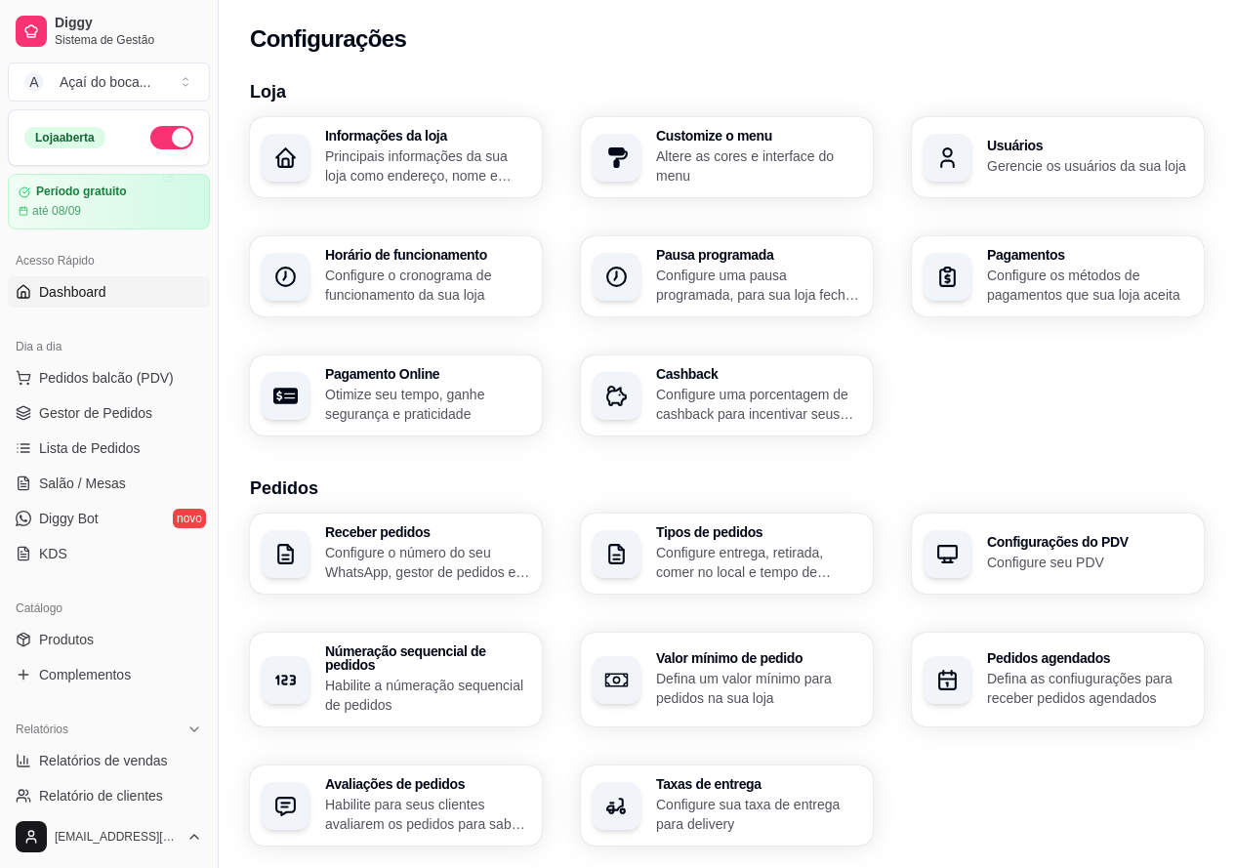
click at [100, 297] on span "Dashboard" at bounding box center [72, 292] width 67 height 20
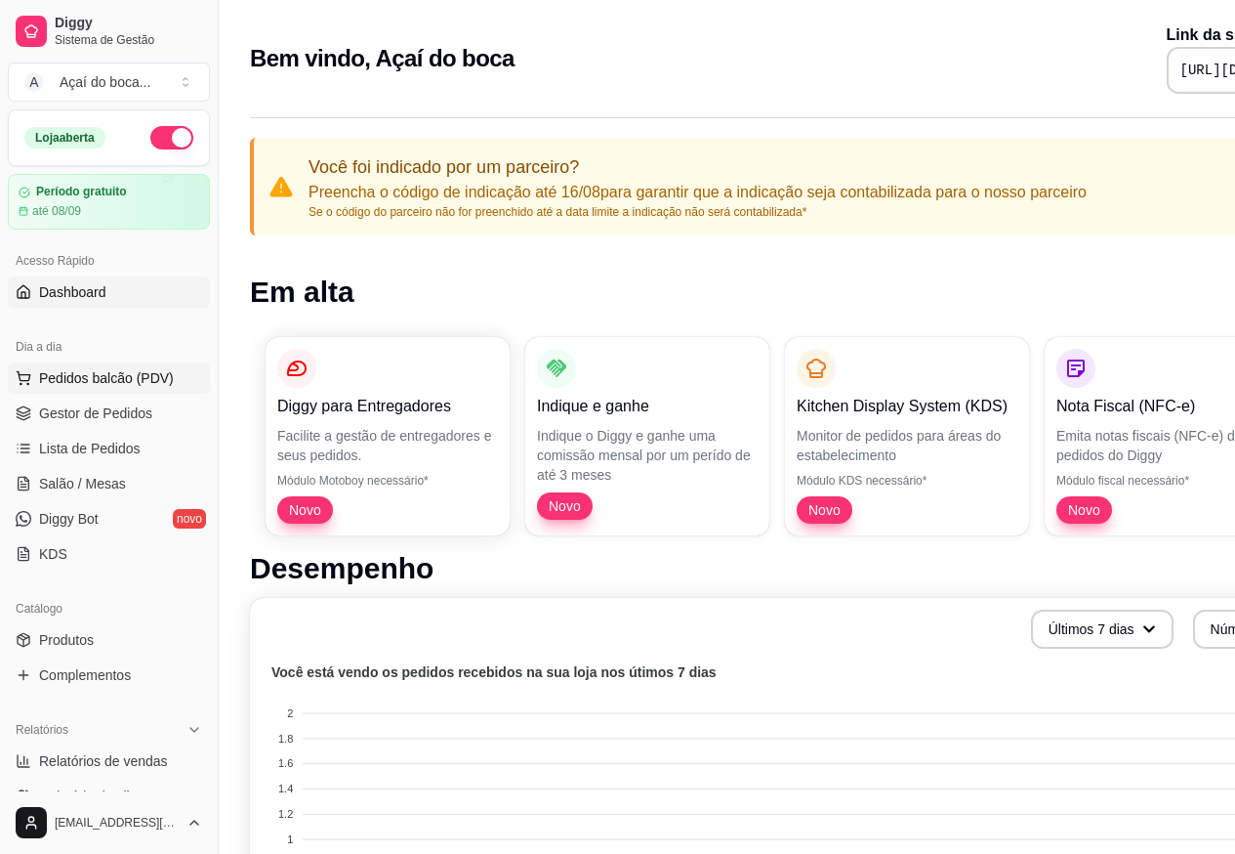
click at [81, 375] on span "Pedidos balcão (PDV)" at bounding box center [106, 378] width 135 height 20
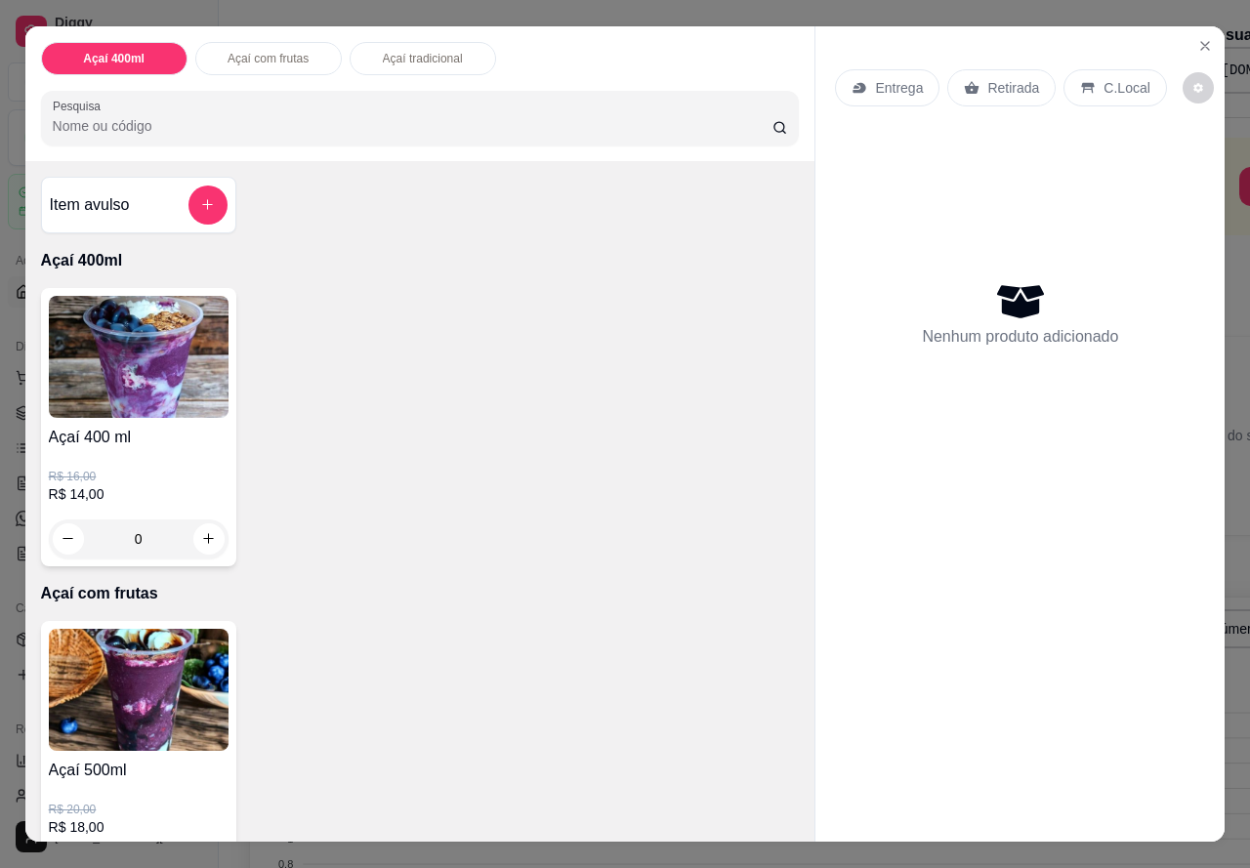
click at [183, 472] on p "R$ 16,00" at bounding box center [139, 477] width 180 height 16
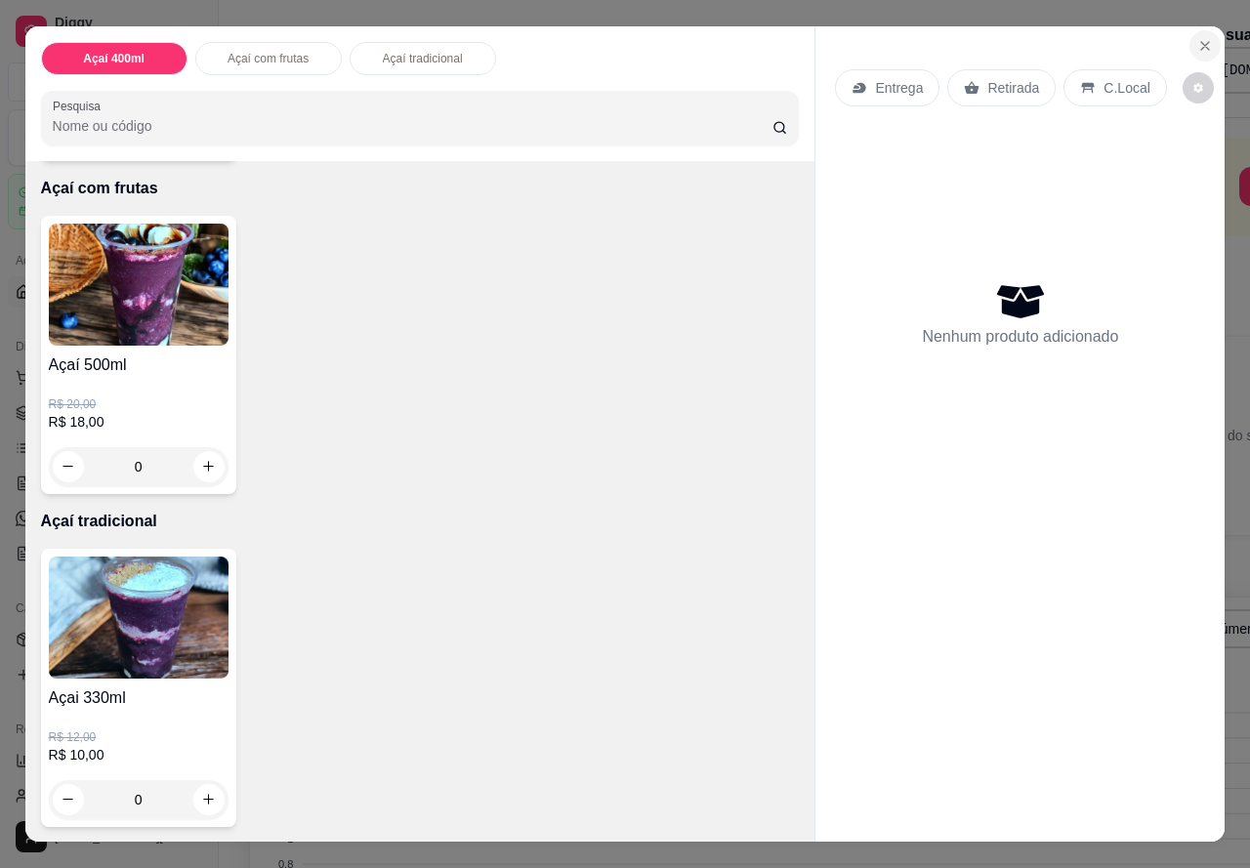
click at [1197, 38] on icon "Close" at bounding box center [1205, 46] width 16 height 16
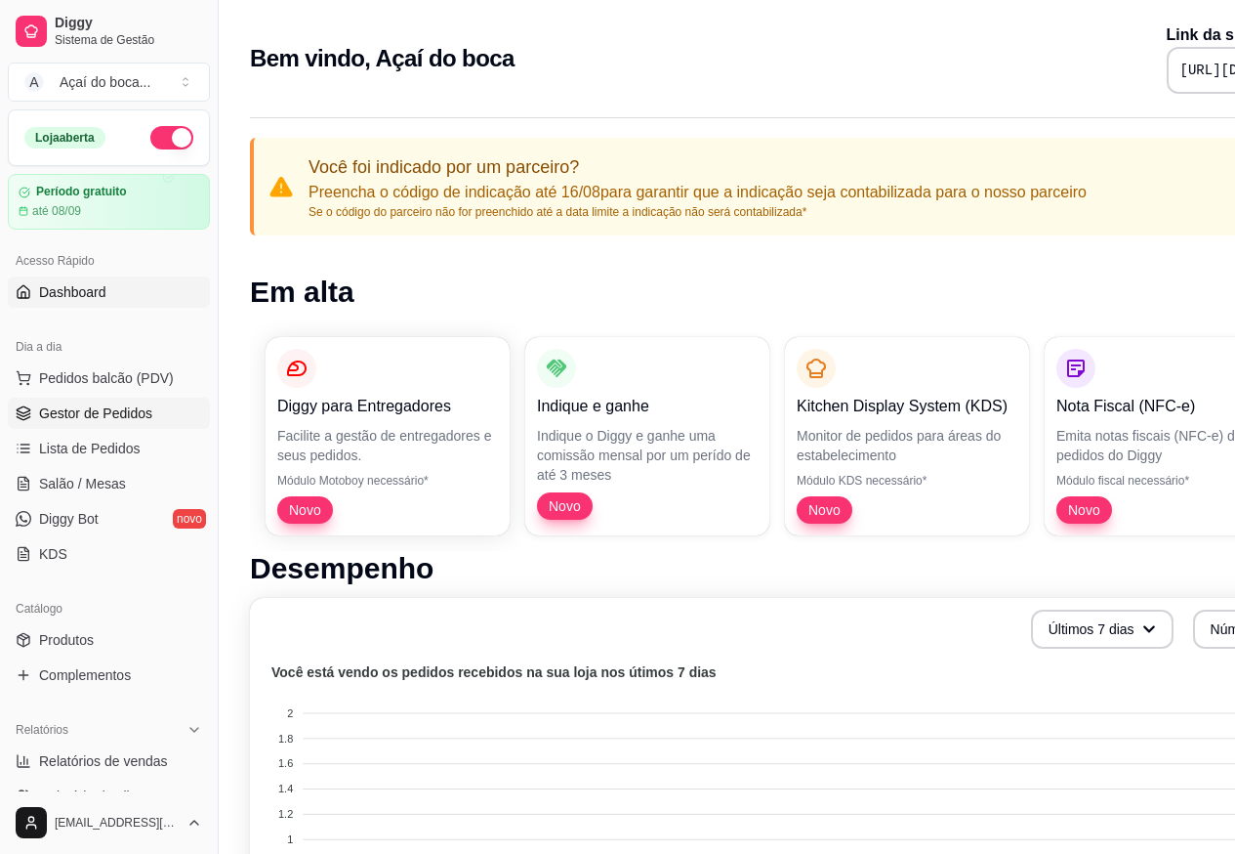
click at [121, 425] on link "Gestor de Pedidos" at bounding box center [109, 413] width 202 height 31
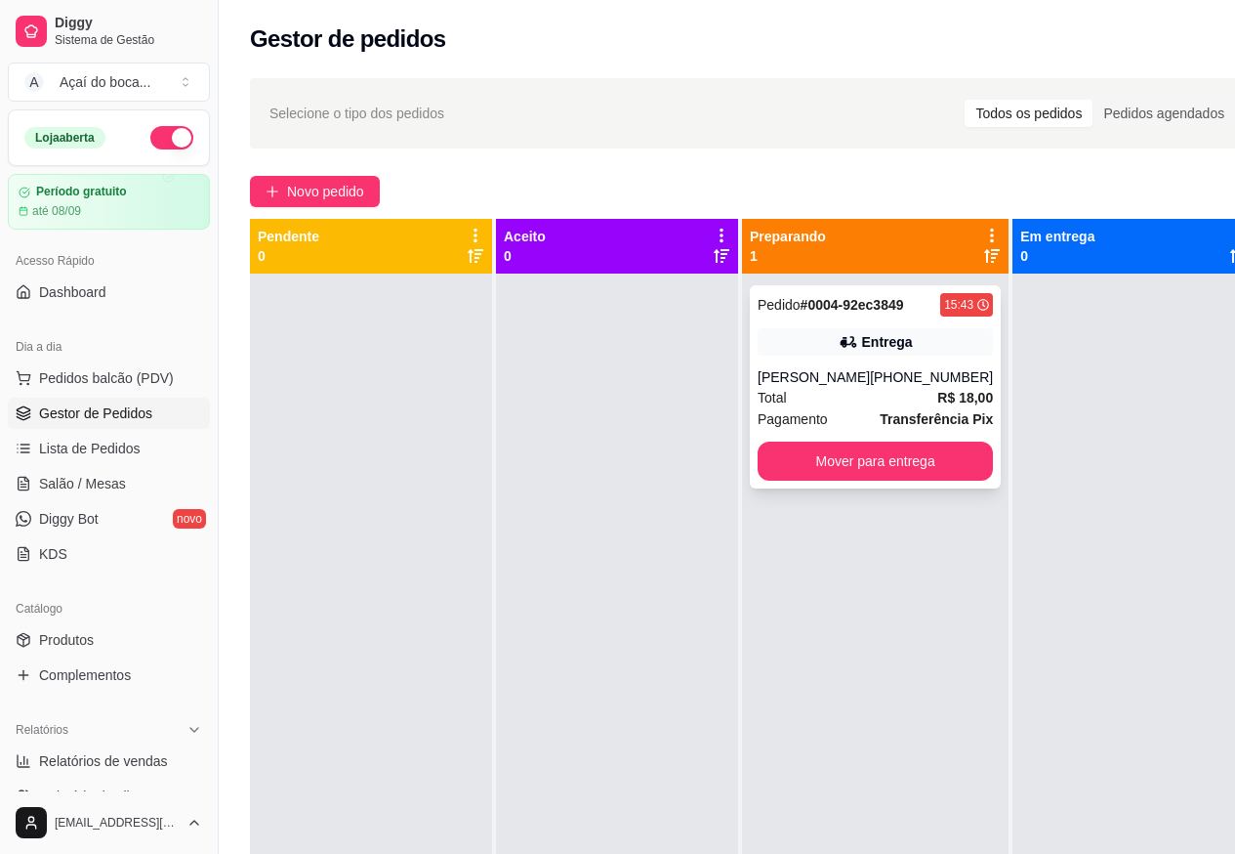
click at [866, 356] on div "Pedido # 0004-92ec3849 15:43 Entrega Giovanna (98) 98479-4507 Total R$ 18,00 Pa…" at bounding box center [875, 386] width 251 height 203
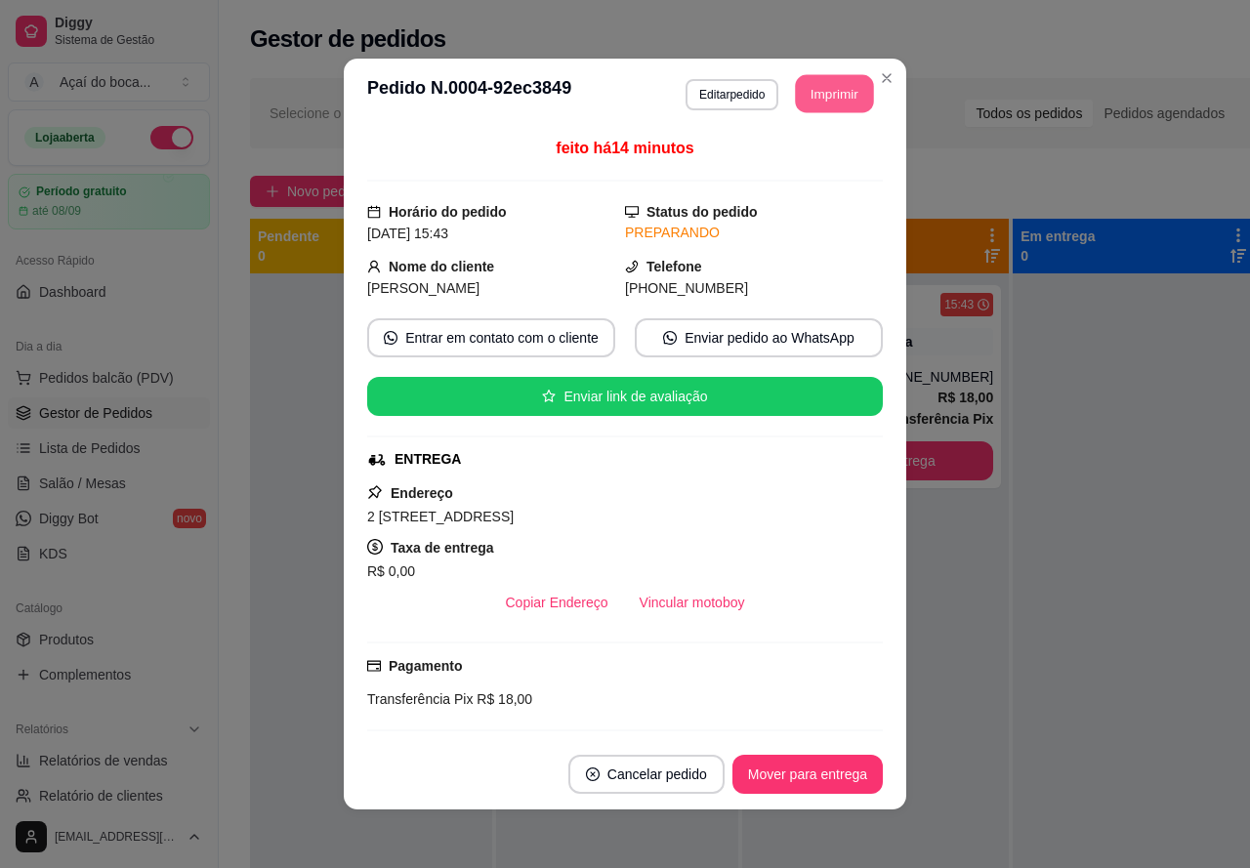
click at [844, 94] on button "Imprimir" at bounding box center [835, 94] width 78 height 38
click at [827, 78] on button "Imprimir" at bounding box center [834, 93] width 81 height 39
